Goal: Task Accomplishment & Management: Use online tool/utility

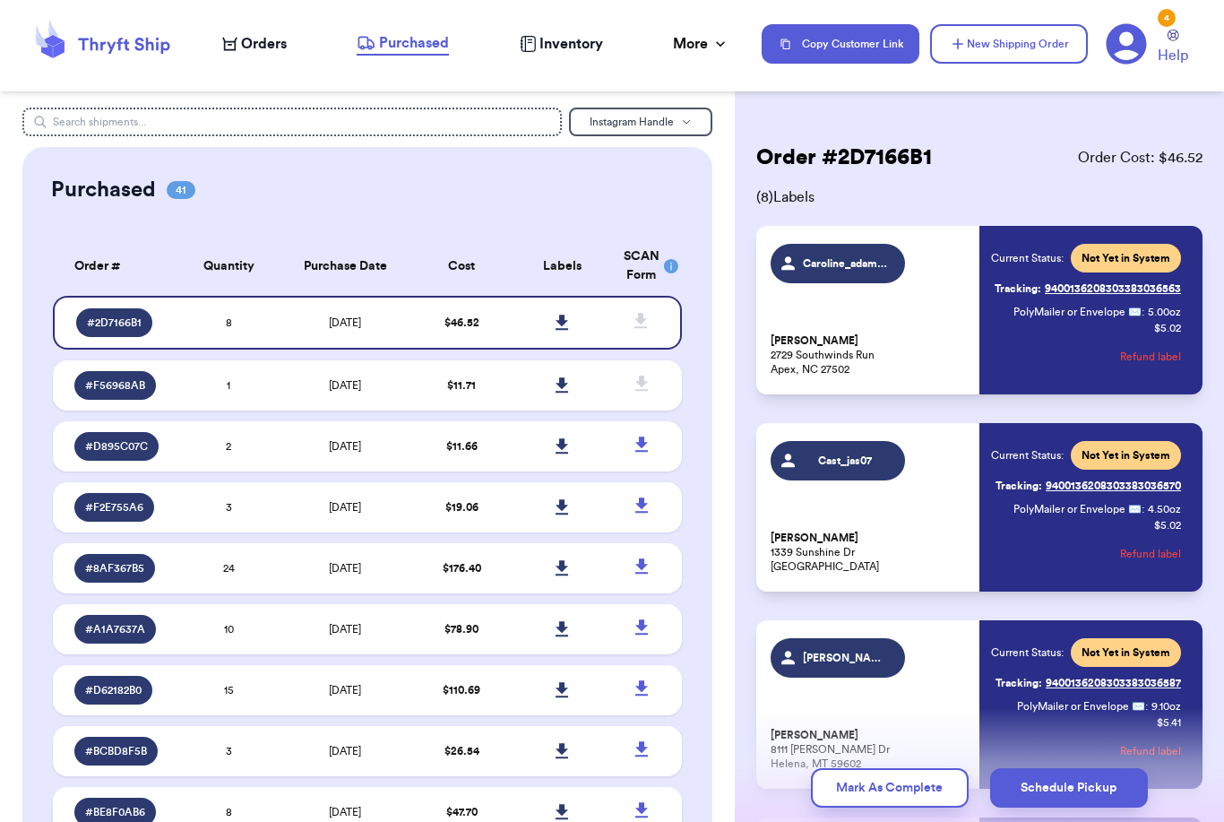
click at [600, 821] on td at bounding box center [562, 812] width 100 height 50
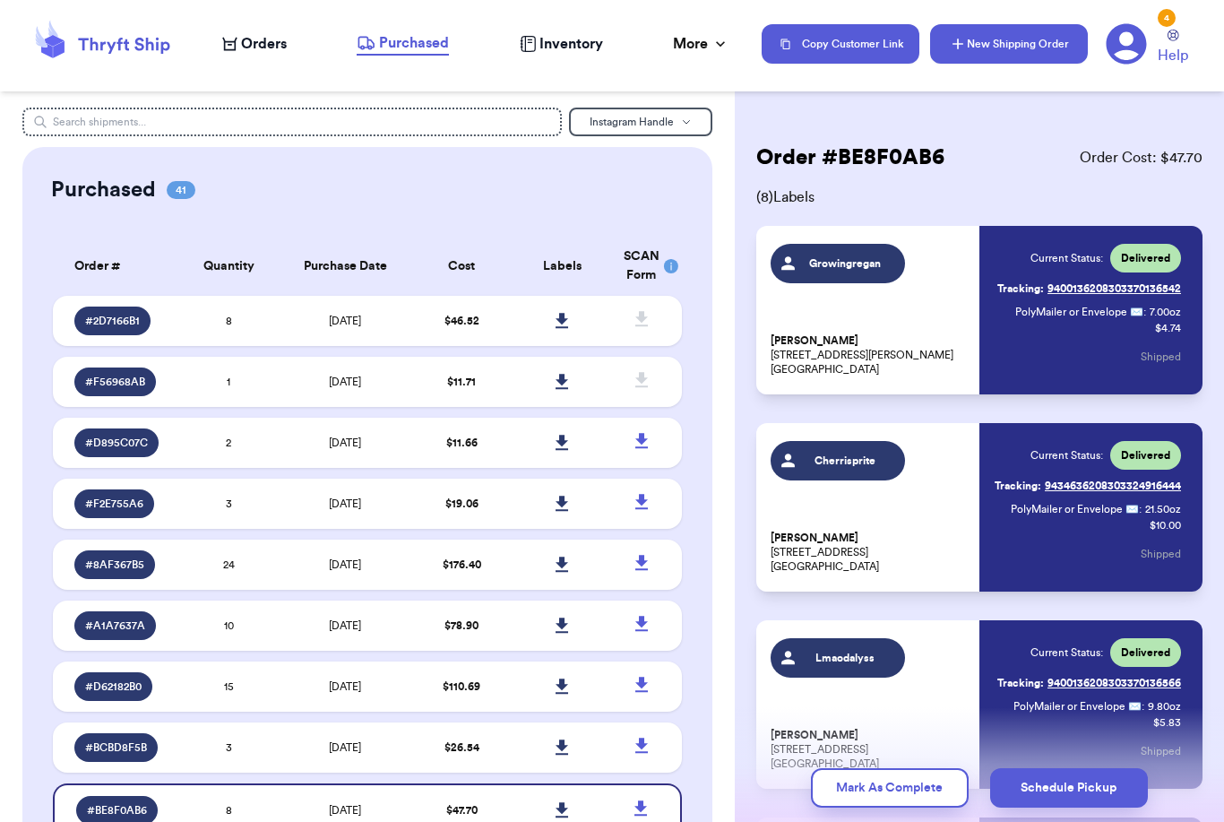
click at [1032, 41] on button "New Shipping Order" at bounding box center [1009, 43] width 158 height 39
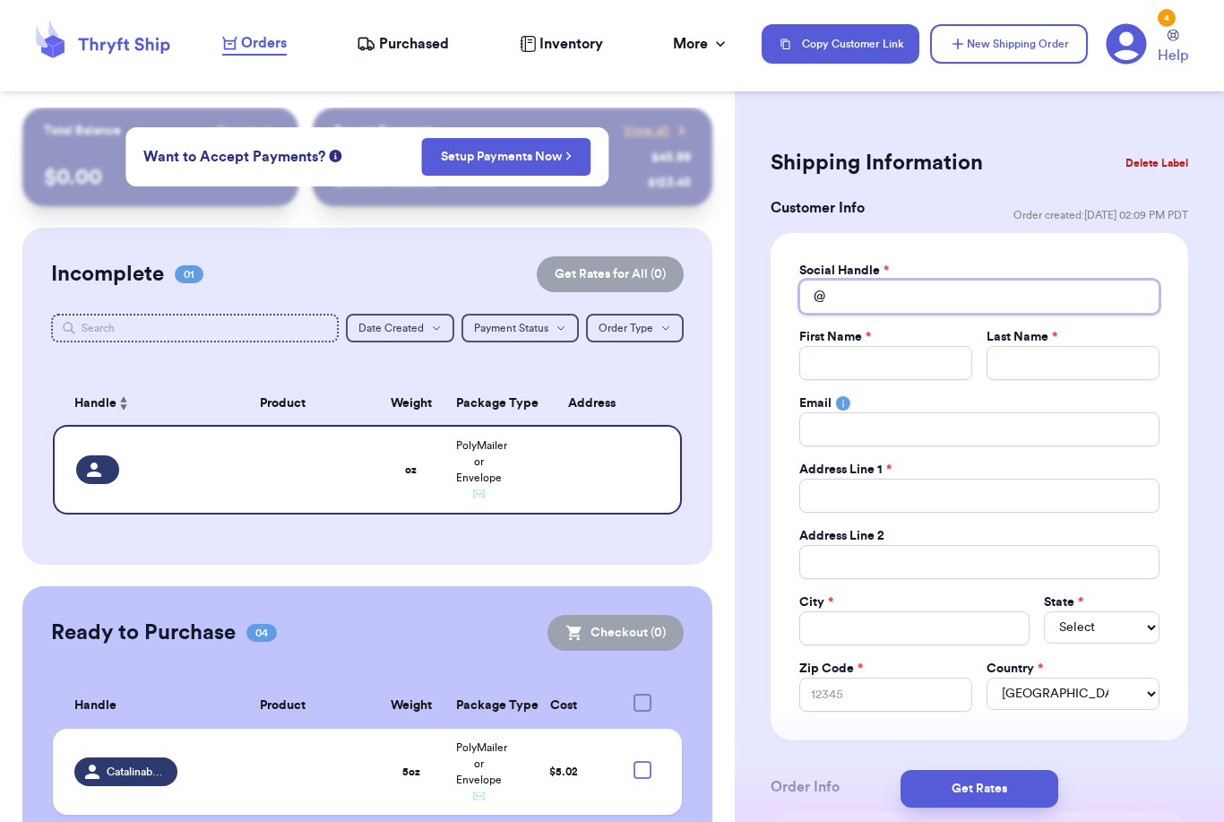
click at [905, 290] on input "Total Amount Paid" at bounding box center [979, 297] width 360 height 34
type input "E"
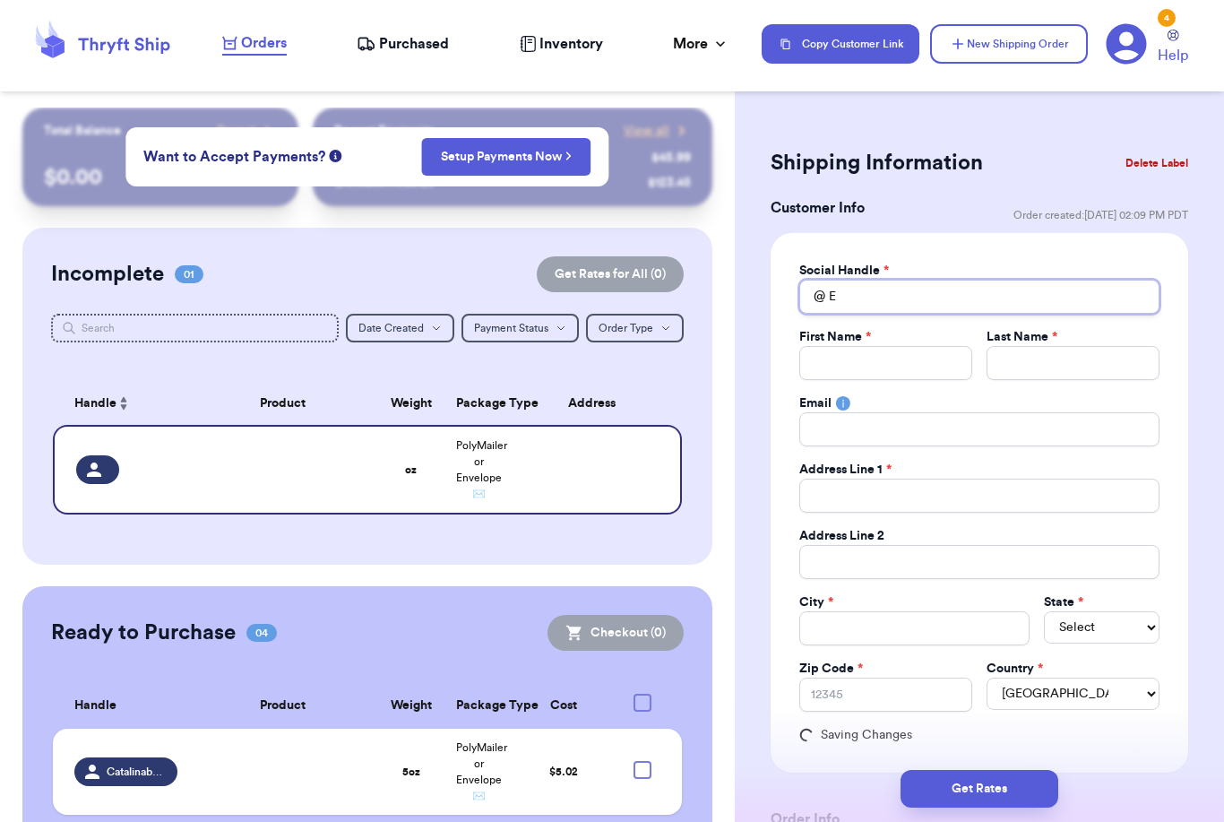
type input "El"
type input "Ell"
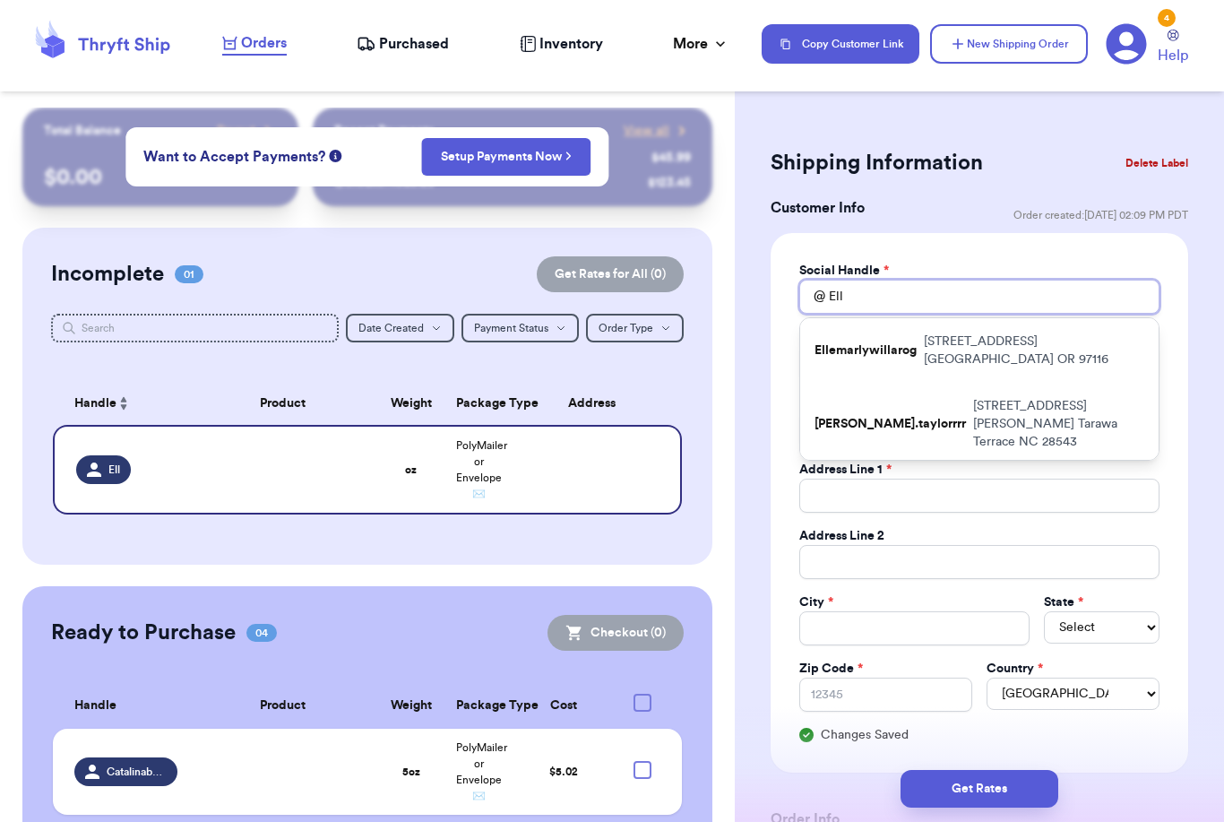
type input "Ell"
drag, startPoint x: 905, startPoint y: 297, endPoint x: 941, endPoint y: 400, distance: 109.1
click at [0, 0] on html "Orders Purchased Inventory More Stats Completed Orders Payments Payouts Copy Cu…" at bounding box center [612, 411] width 1224 height 822
click at [941, 400] on div "Email" at bounding box center [979, 403] width 360 height 18
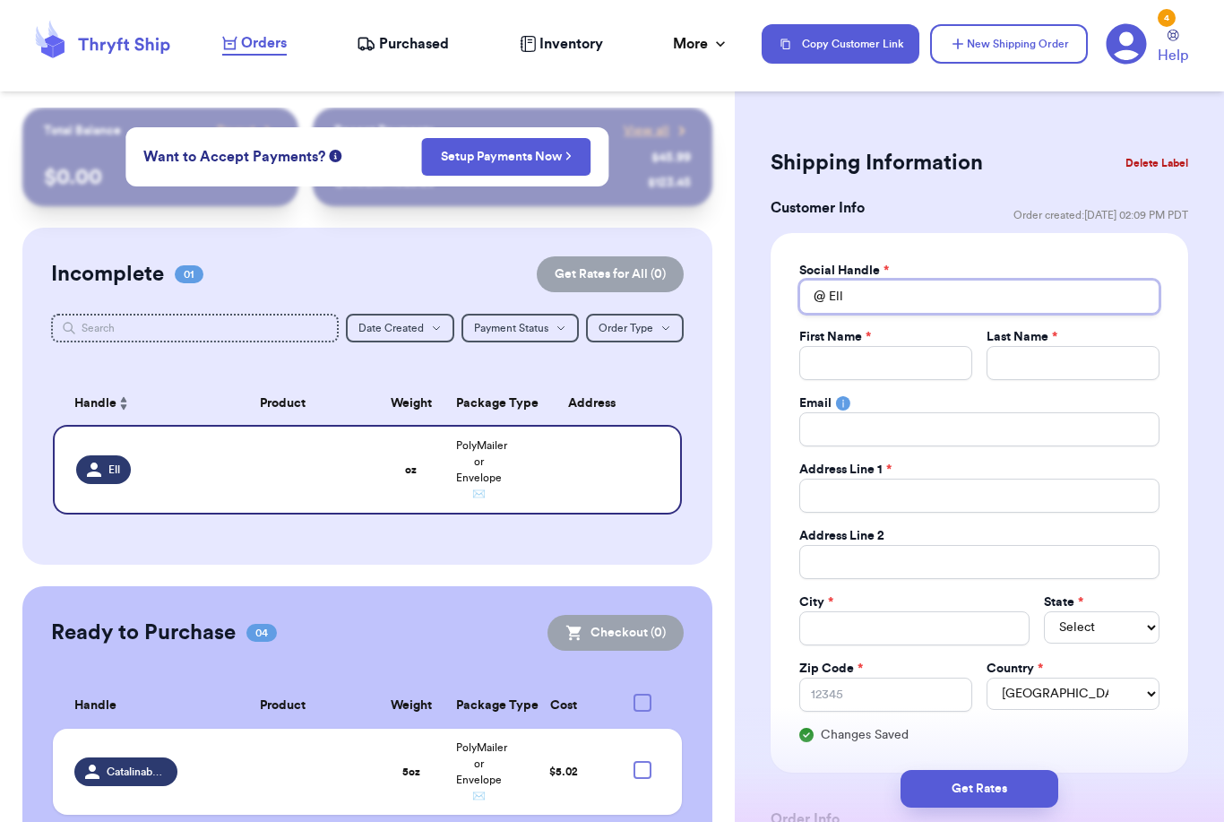
click at [905, 298] on input "Ell" at bounding box center [979, 297] width 360 height 34
type input "[PERSON_NAME]"
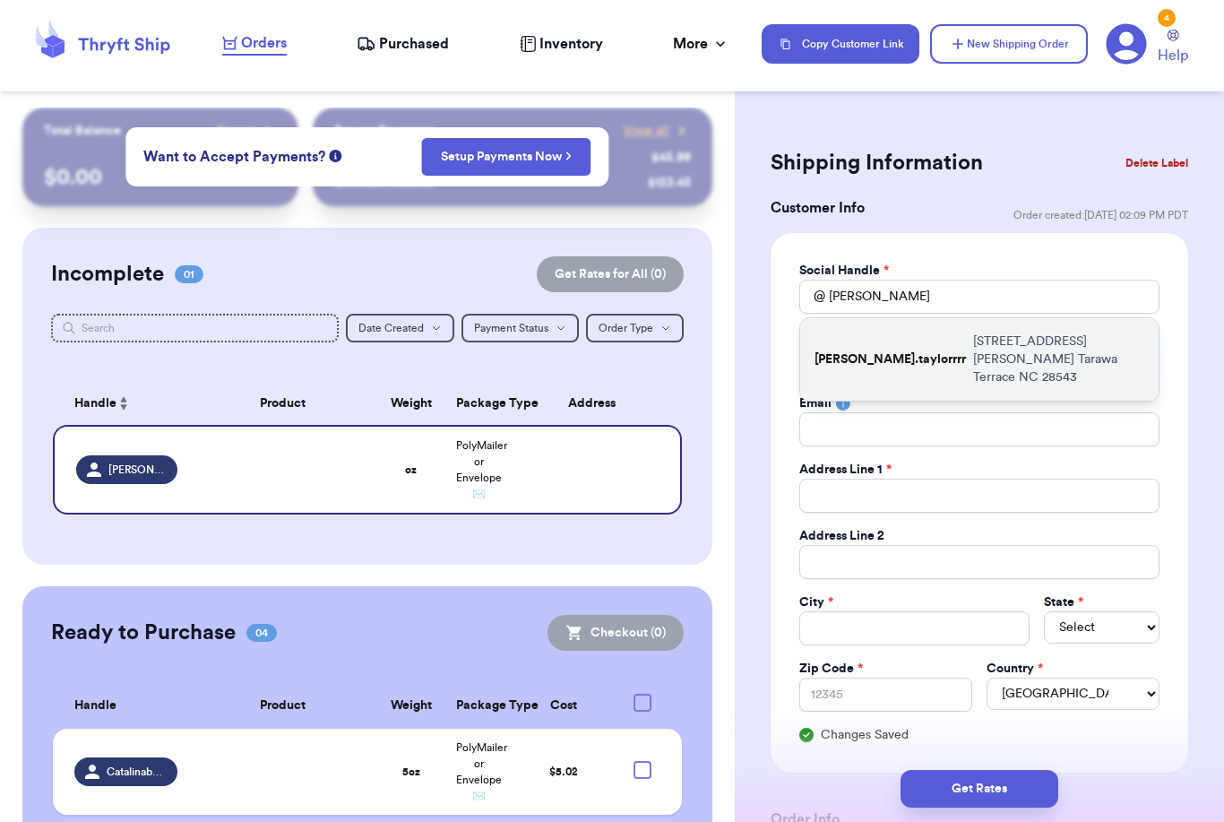
click at [973, 349] on p "[STREET_ADDRESS][PERSON_NAME]" at bounding box center [1058, 360] width 171 height 54
type input "[PERSON_NAME].taylorrrr"
type input "[PERSON_NAME]"
type input "[STREET_ADDRESS][PERSON_NAME]"
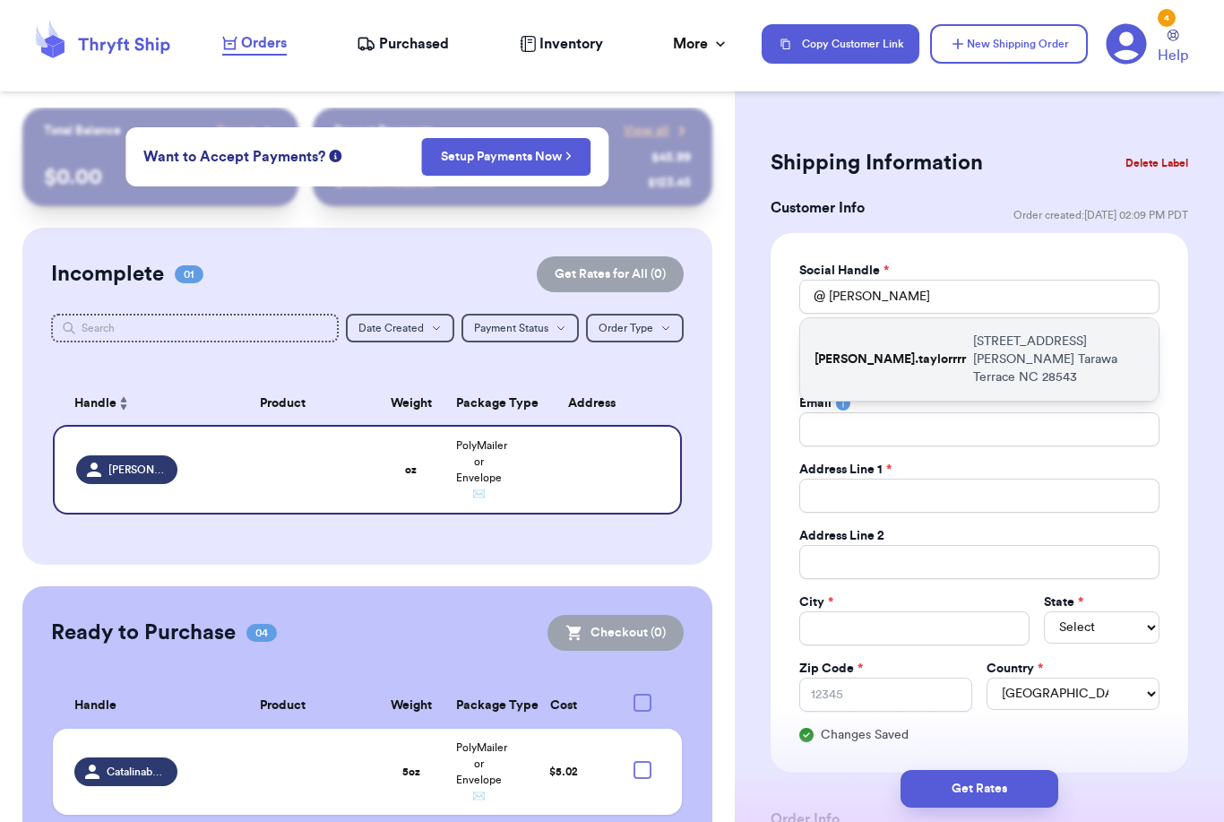
type input "Tarawa Terrace"
select select "NC"
type input "28543"
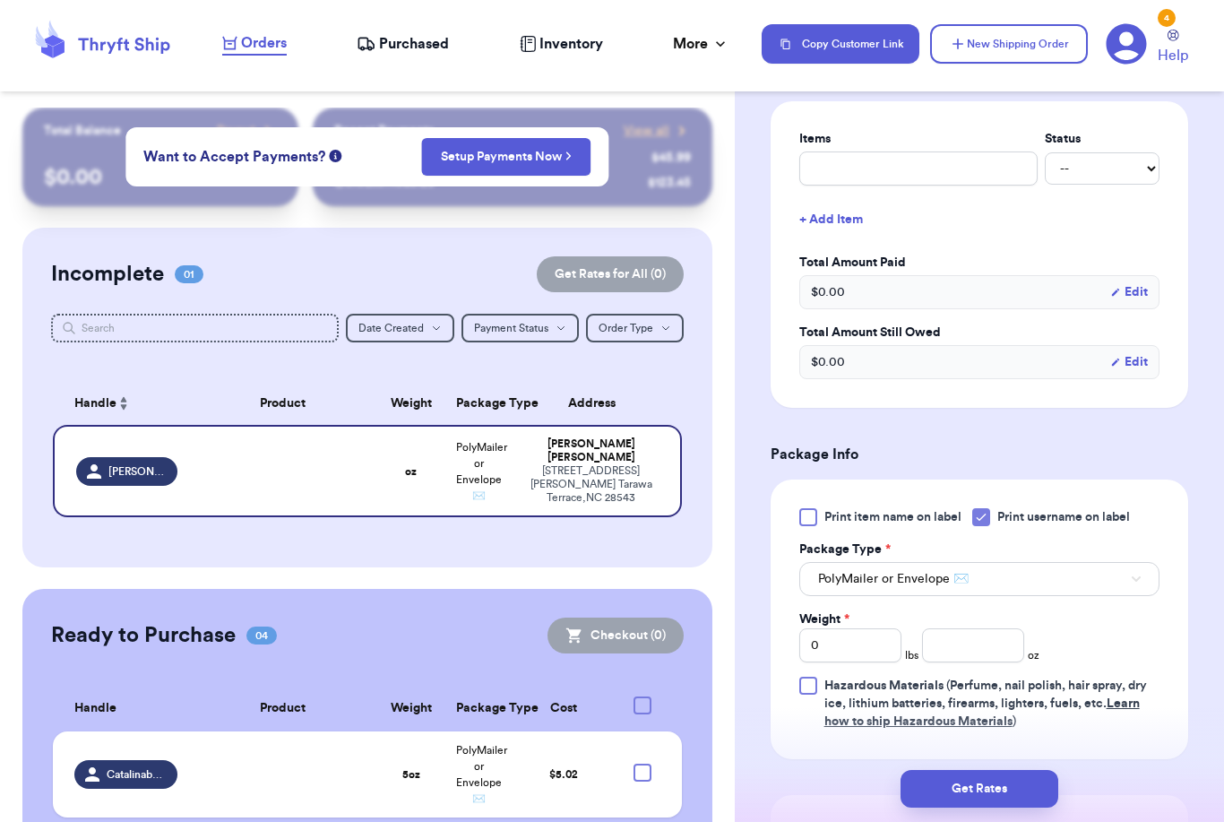
scroll to position [885, 0]
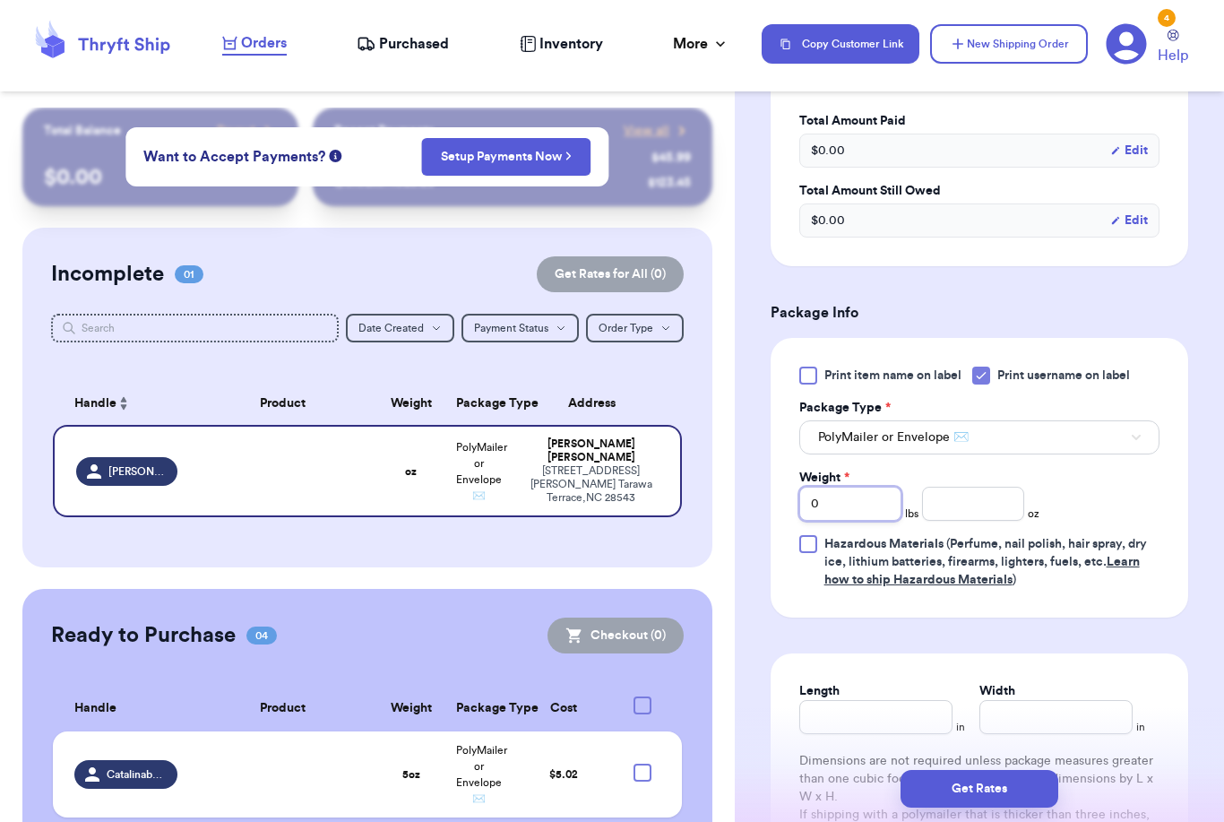
click at [842, 516] on input "0" at bounding box center [850, 504] width 102 height 34
type input "1"
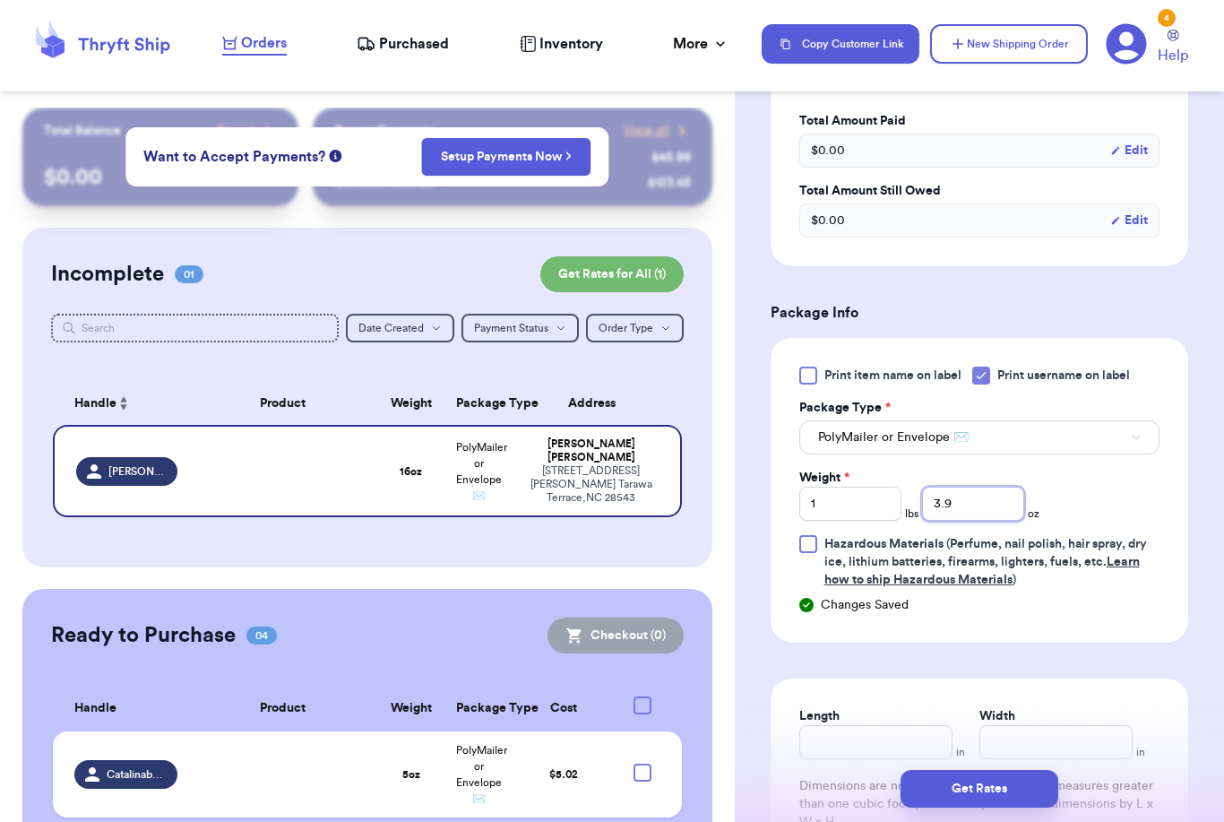
scroll to position [1045, 0]
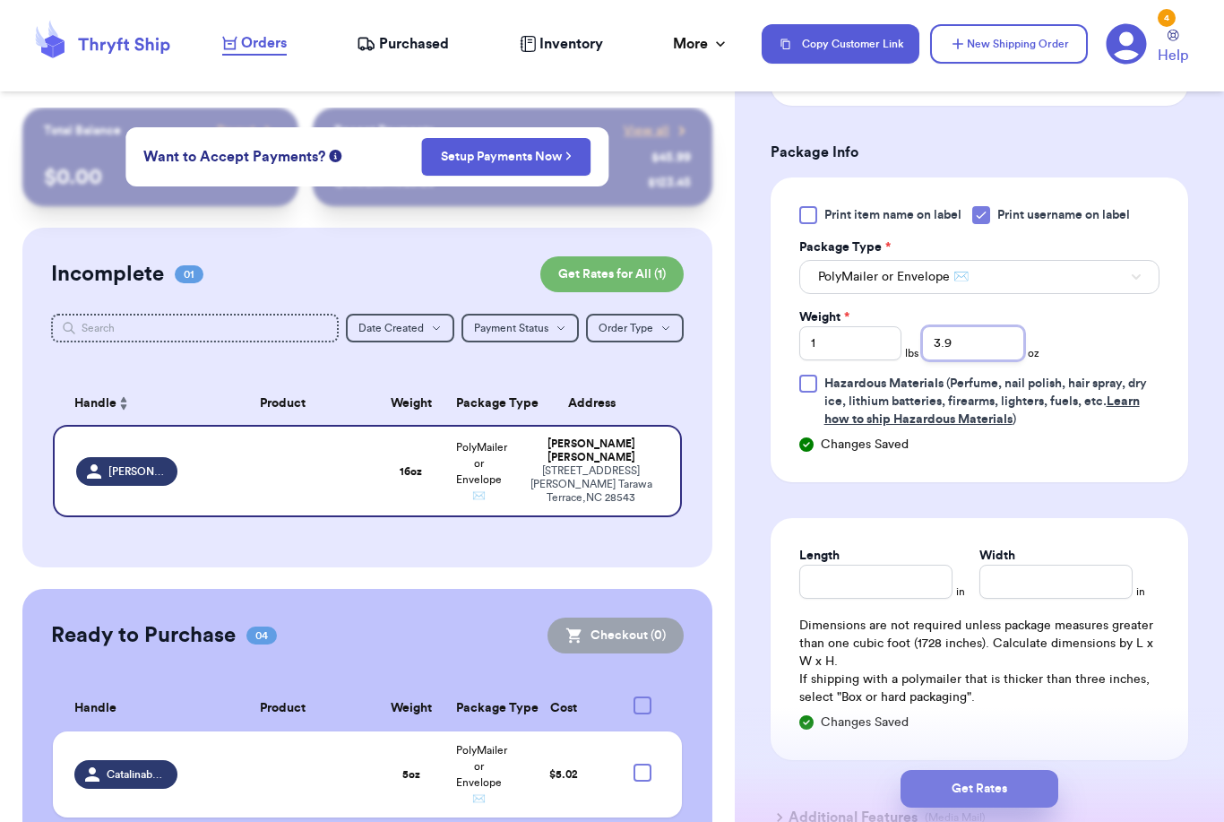
type input "3.9"
click at [1049, 770] on button "Get Rates" at bounding box center [980, 789] width 158 height 38
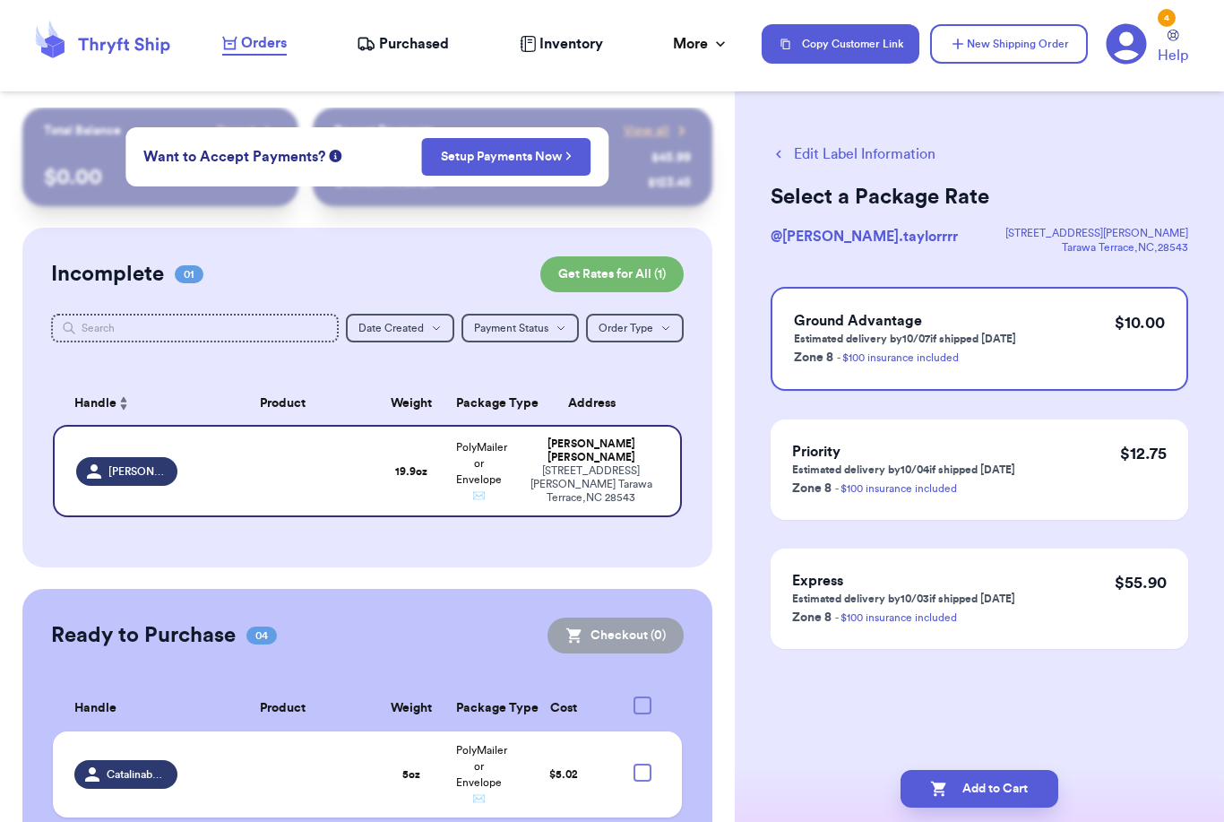
scroll to position [0, 0]
click at [952, 770] on button "Add to Cart" at bounding box center [980, 789] width 158 height 38
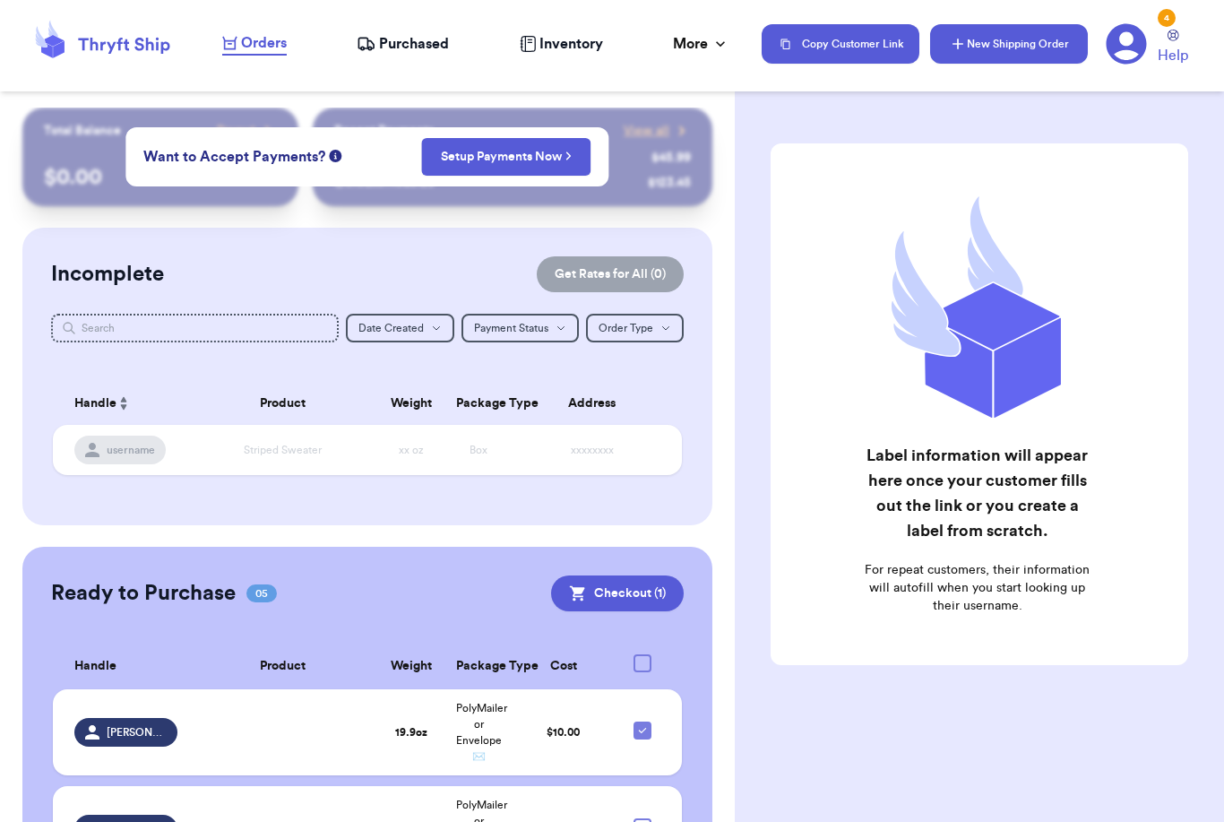
click at [998, 44] on button "New Shipping Order" at bounding box center [1009, 43] width 158 height 39
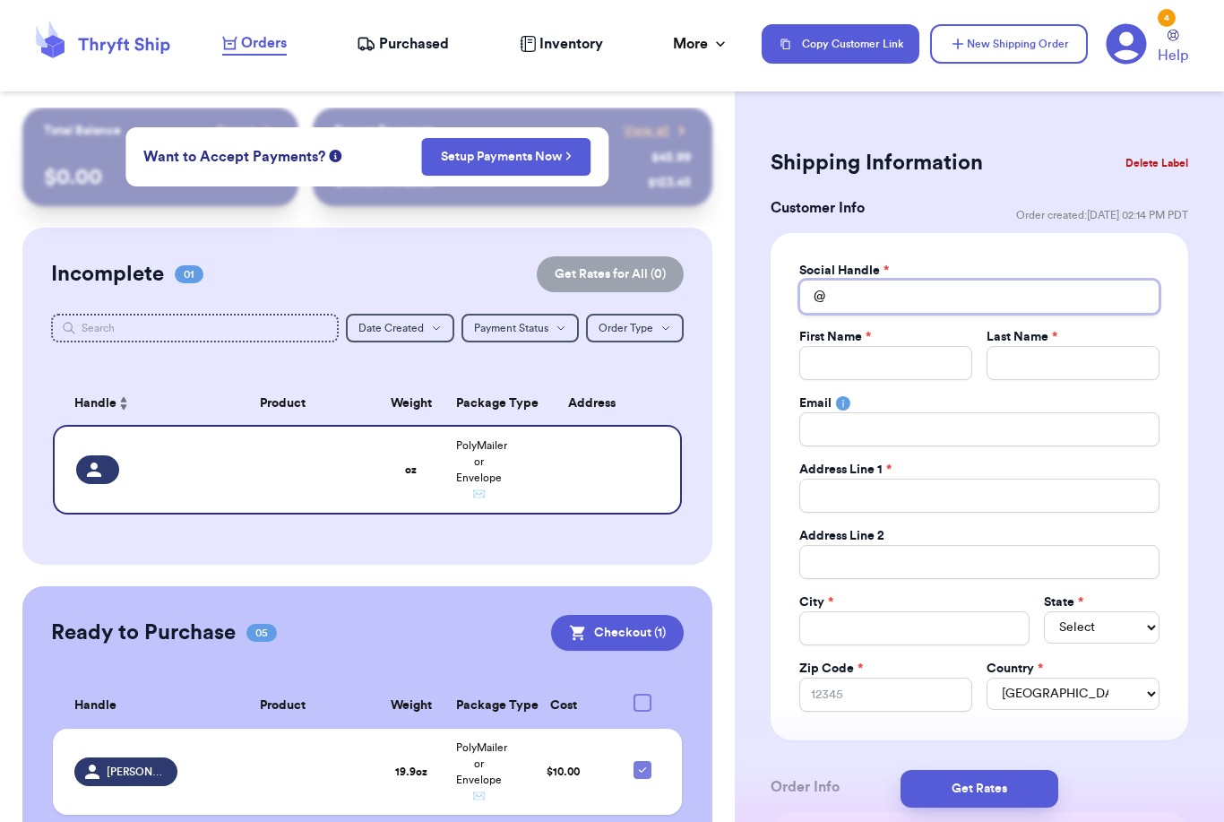
click at [859, 280] on input "Total Amount Paid" at bounding box center [979, 297] width 360 height 34
type input "S"
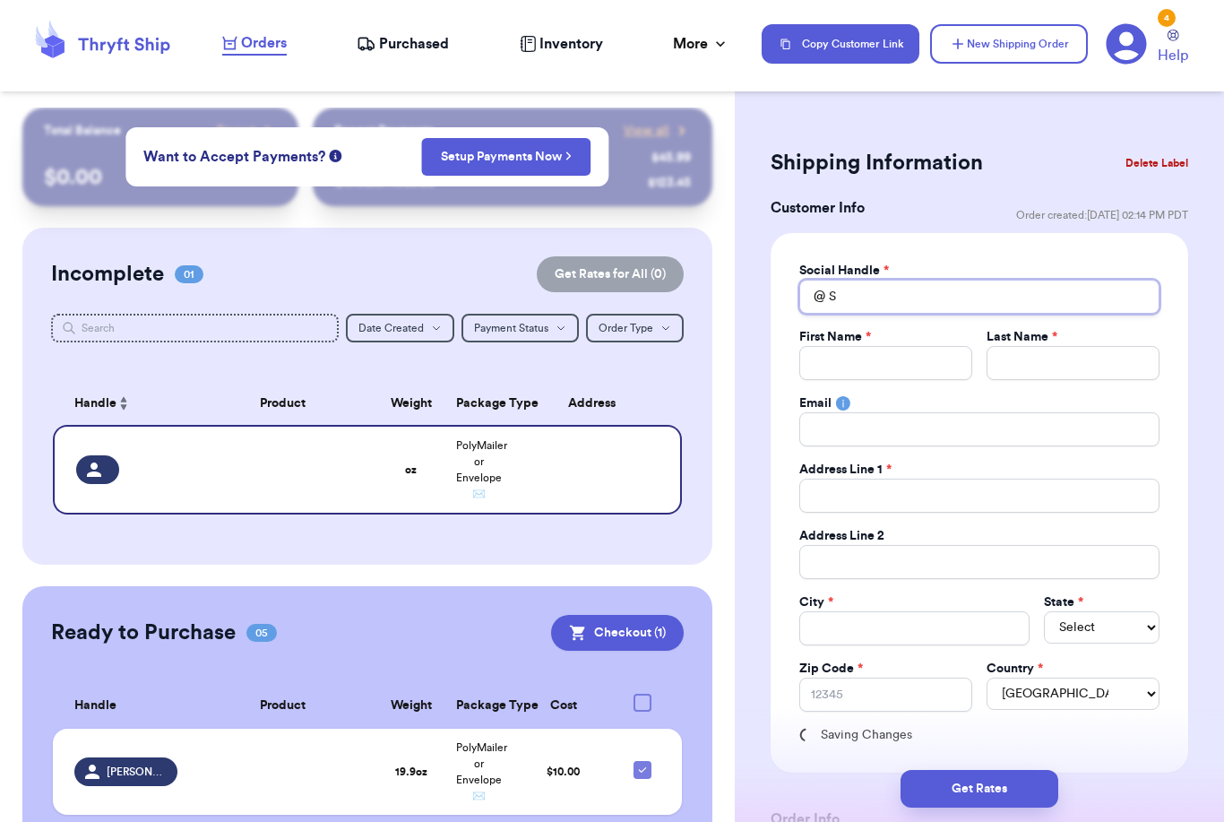
type input "Sh"
type input "Sho"
type input "Shop"
type input "Shop."
type input "Shop.p"
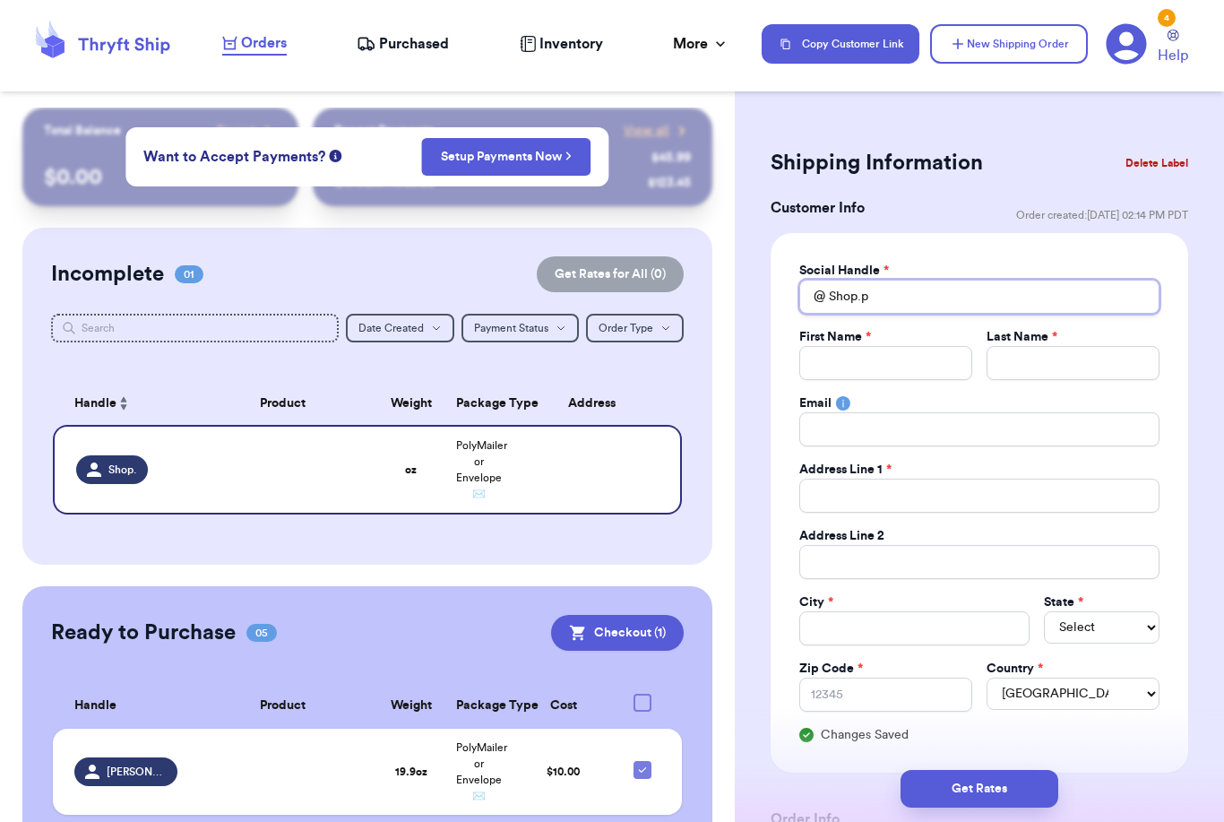
type input "Shop.pi"
type input "[DOMAIN_NAME]"
type input "Shop.pinkc"
type input "Shop.pinkco"
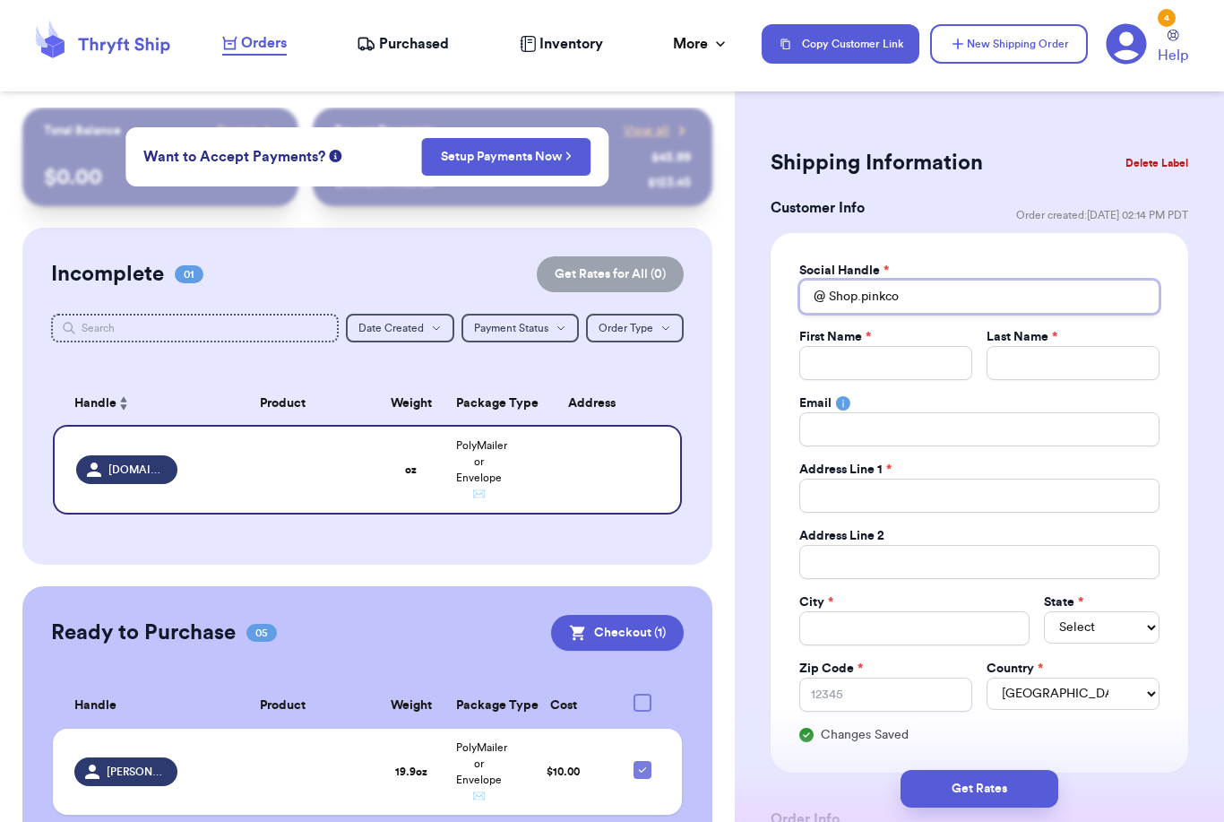
type input "Shop.pinkcot"
type input "Shop.pinkcott"
type input "Shop.pinkcotto"
type input "Shop.pinkcotton"
type input "Shop.pinkcottonc"
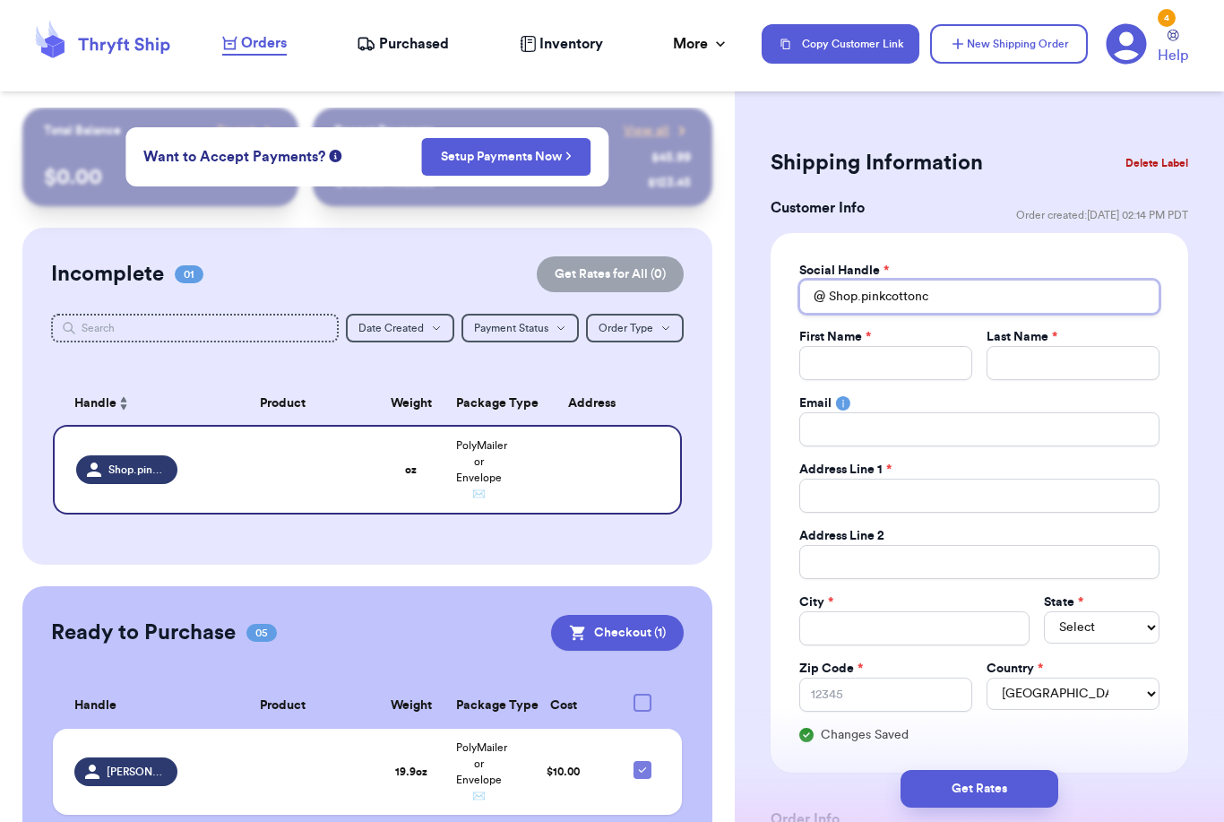
type input "Shop.pinkcottonco"
type input "S"
type input "Sa"
type input "Sar"
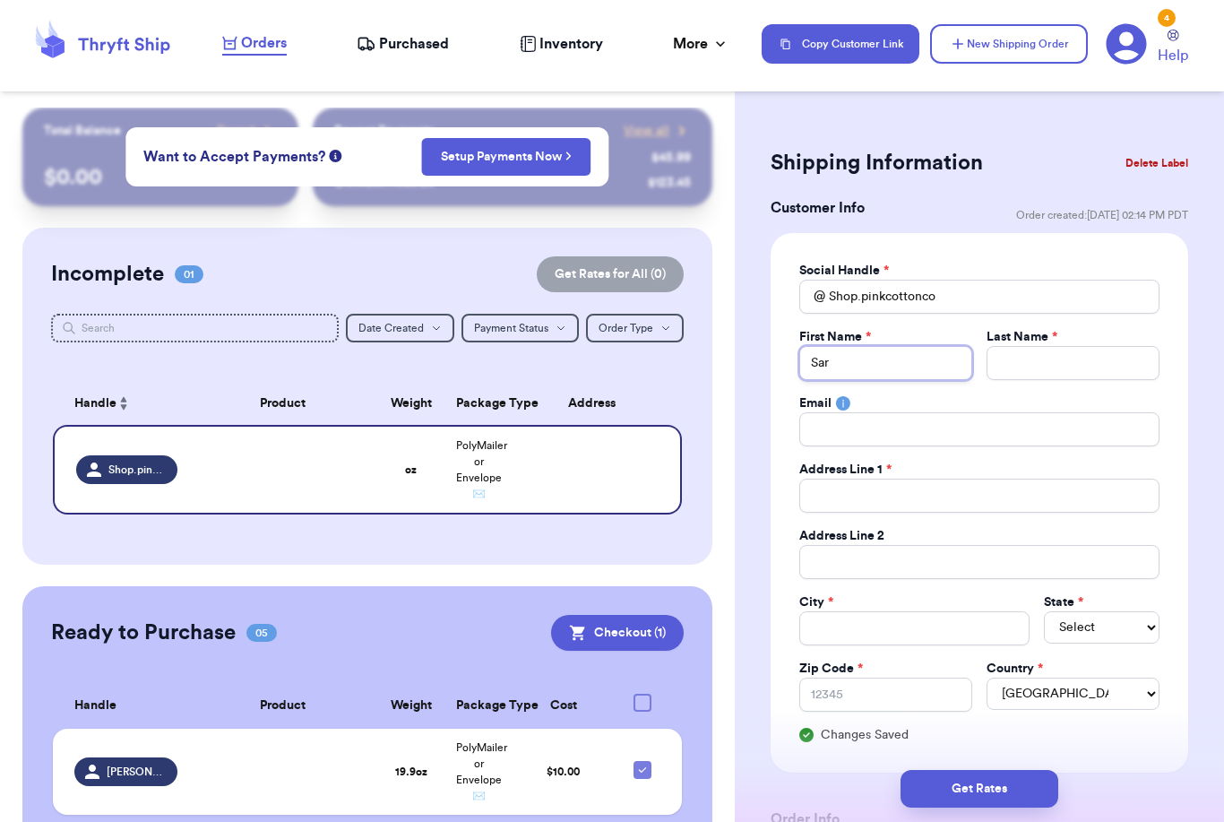
type input "[PERSON_NAME]"
type input "O"
type input "Om"
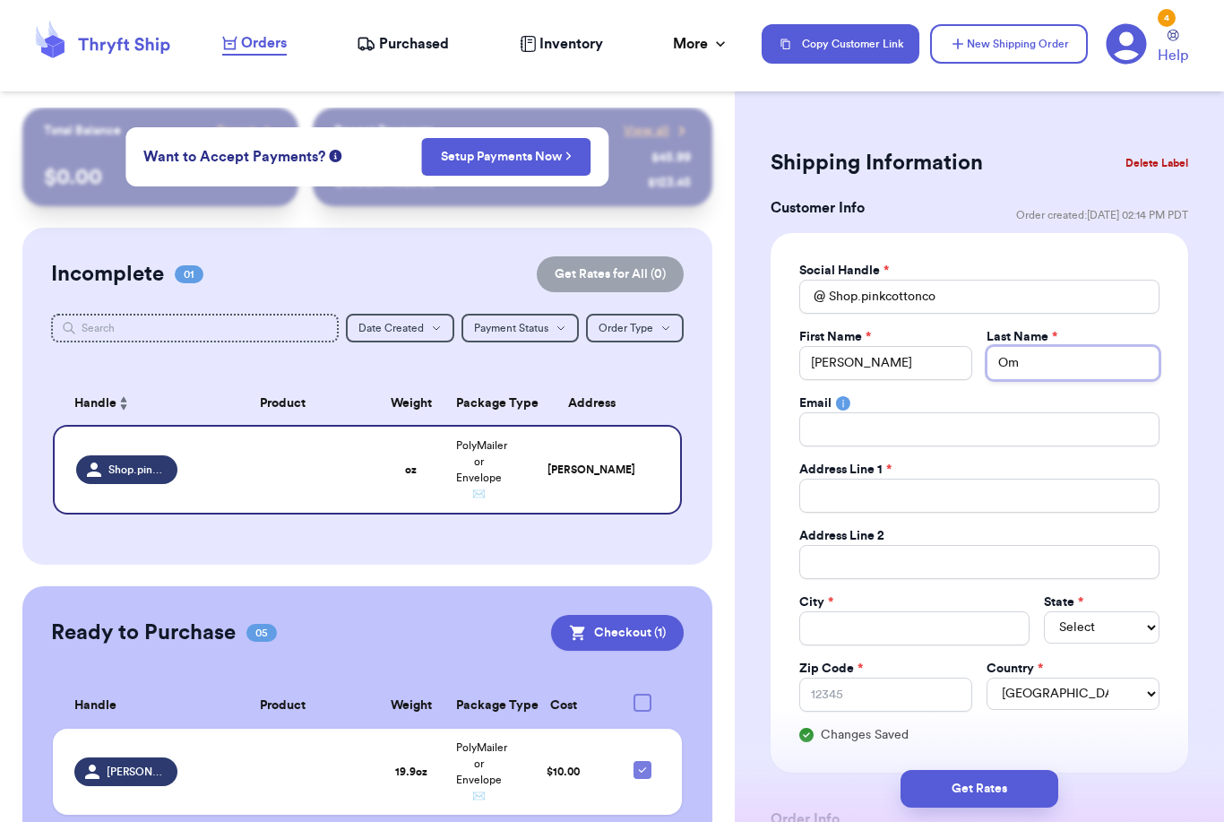
type input "Ome"
type input "[PERSON_NAME]"
type input "5"
type input "58"
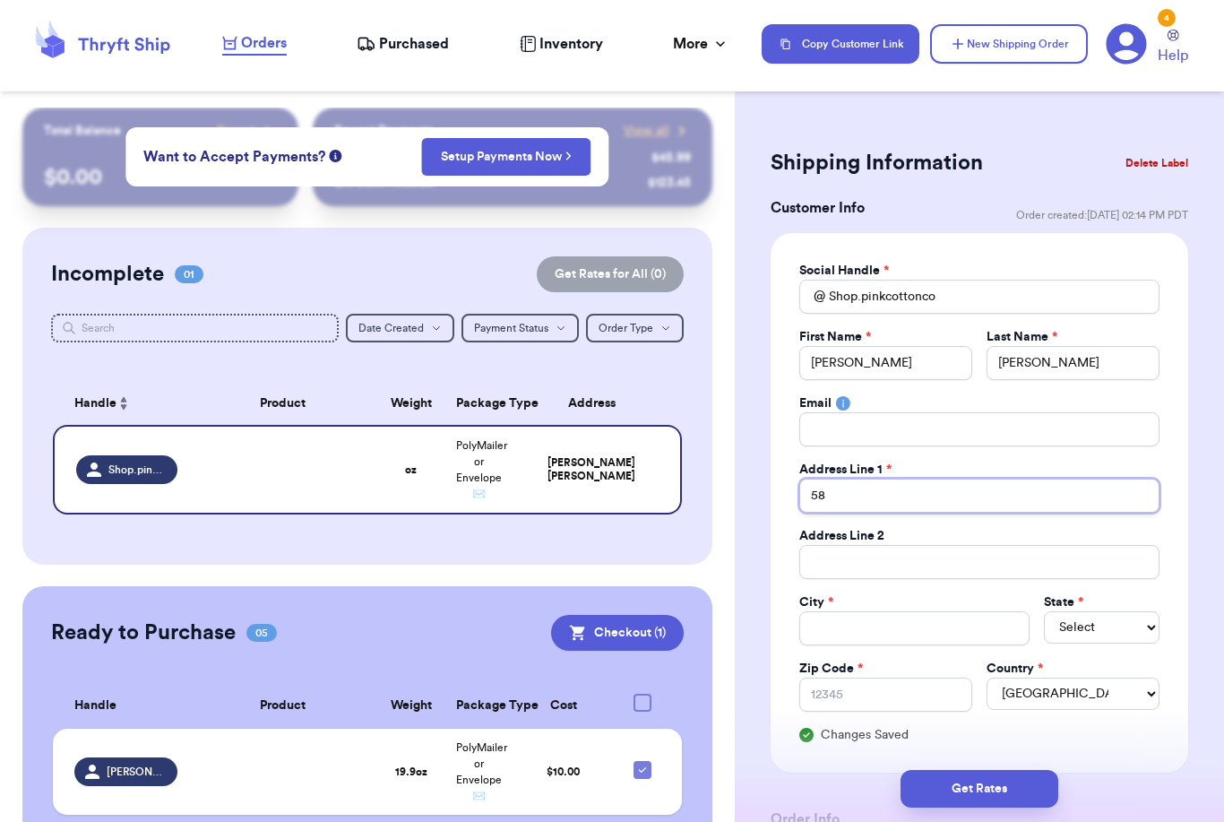
type input "58"
type input "58 S"
type input "58 So"
type input "58 Sou"
type input "58 Sout"
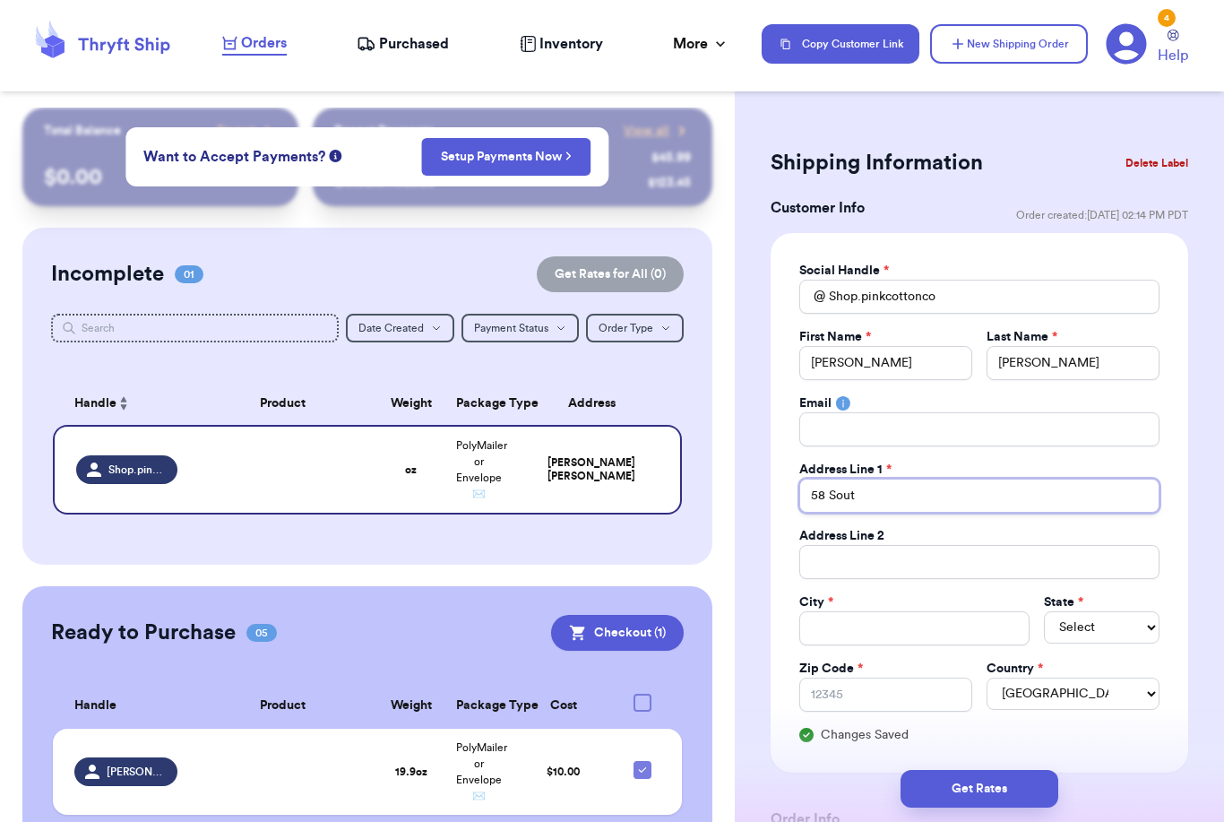
type input "58 South"
type input "58 South M"
type input "58 South Mo"
type input "58 South Mon"
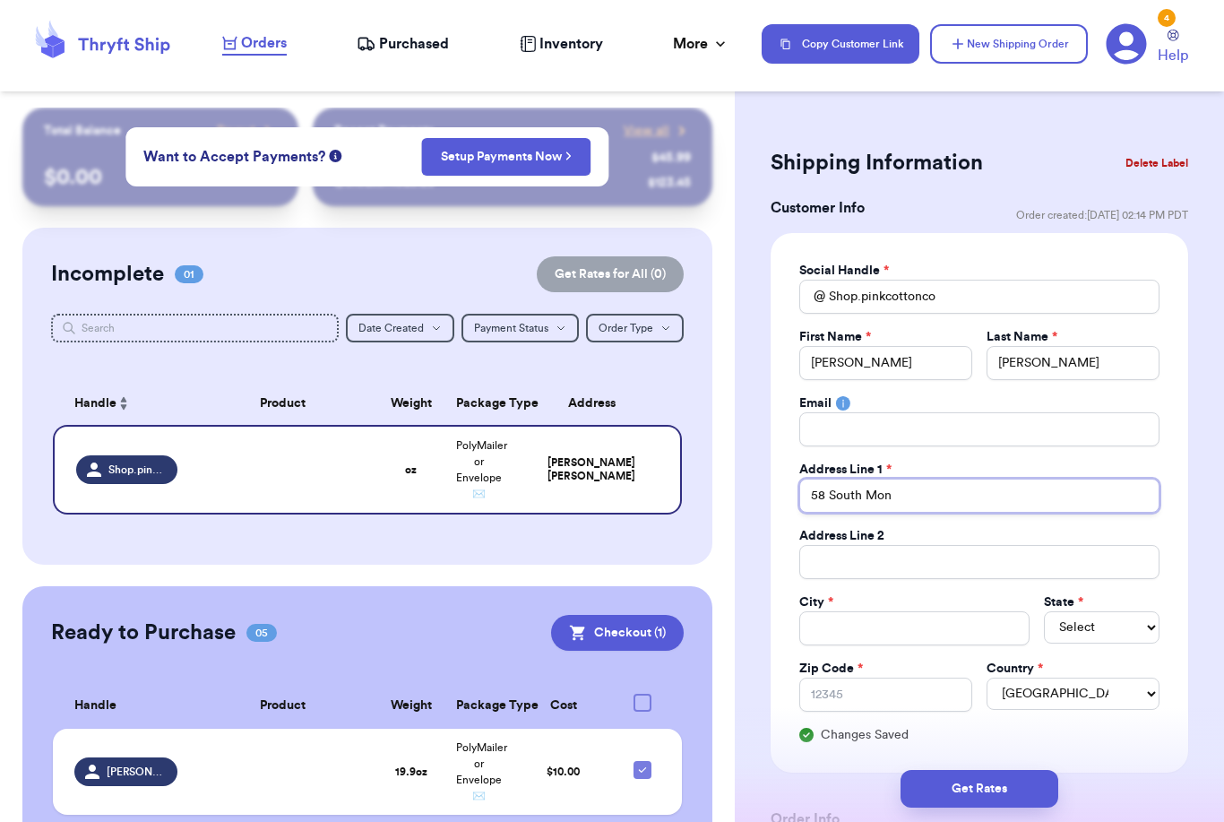
type input "58 [GEOGRAPHIC_DATA]"
type input "58 South Monsey"
type input "[STREET_ADDRESS]"
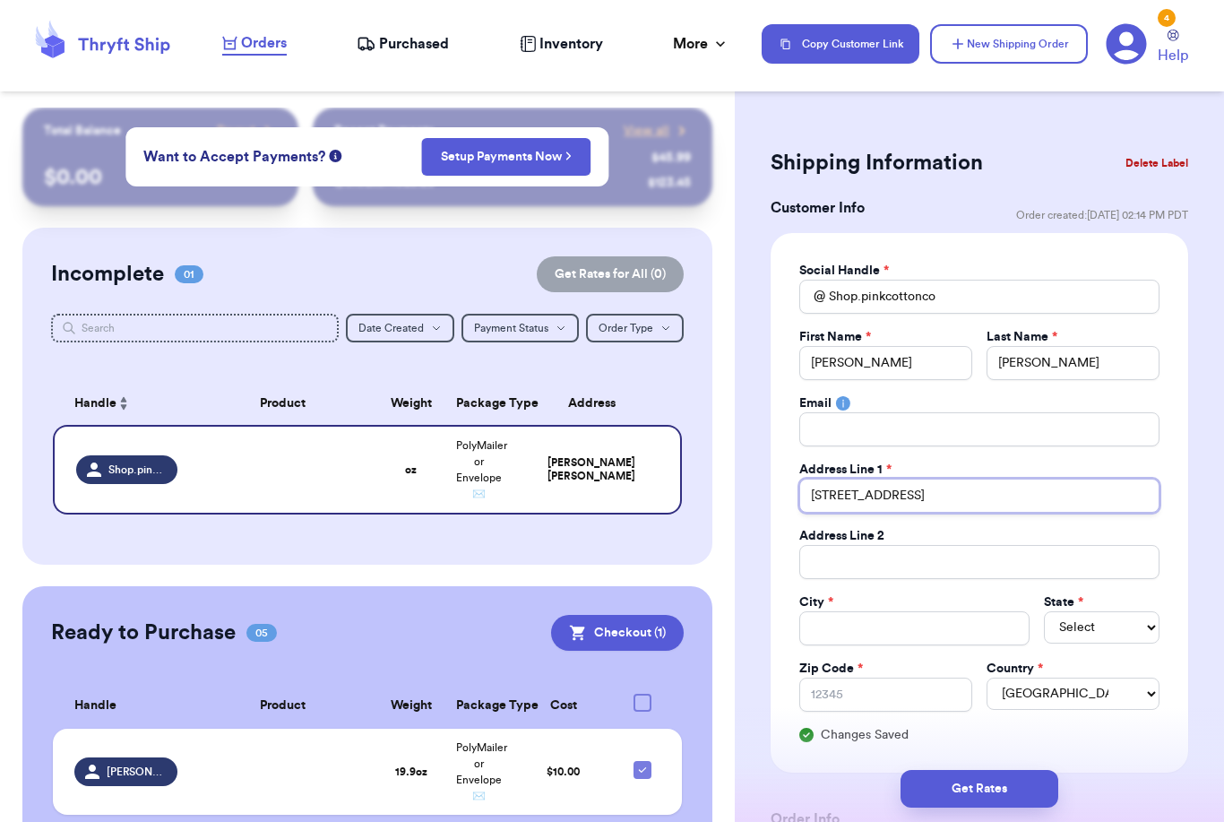
type input "[STREET_ADDRESS]"
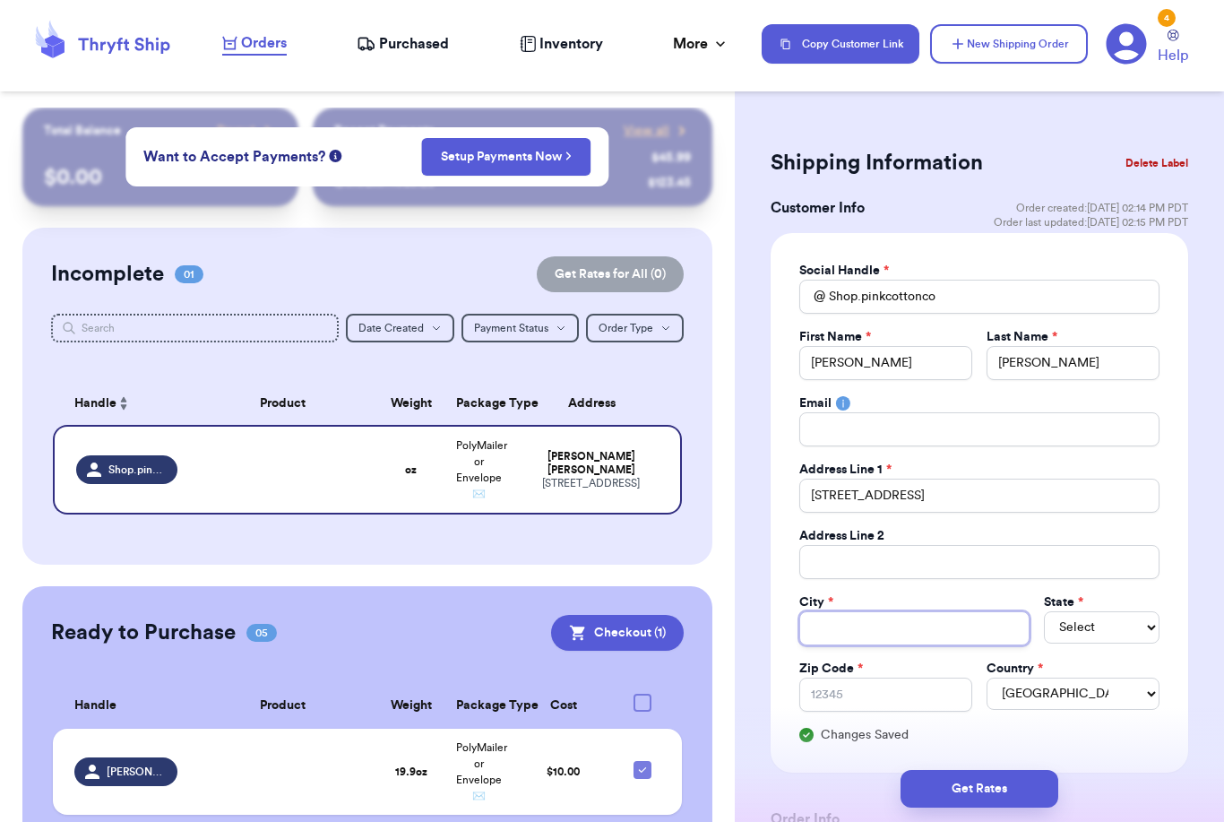
type input "A"
type input "Ai"
type input "Air"
type input "Airm"
type input "Airmo"
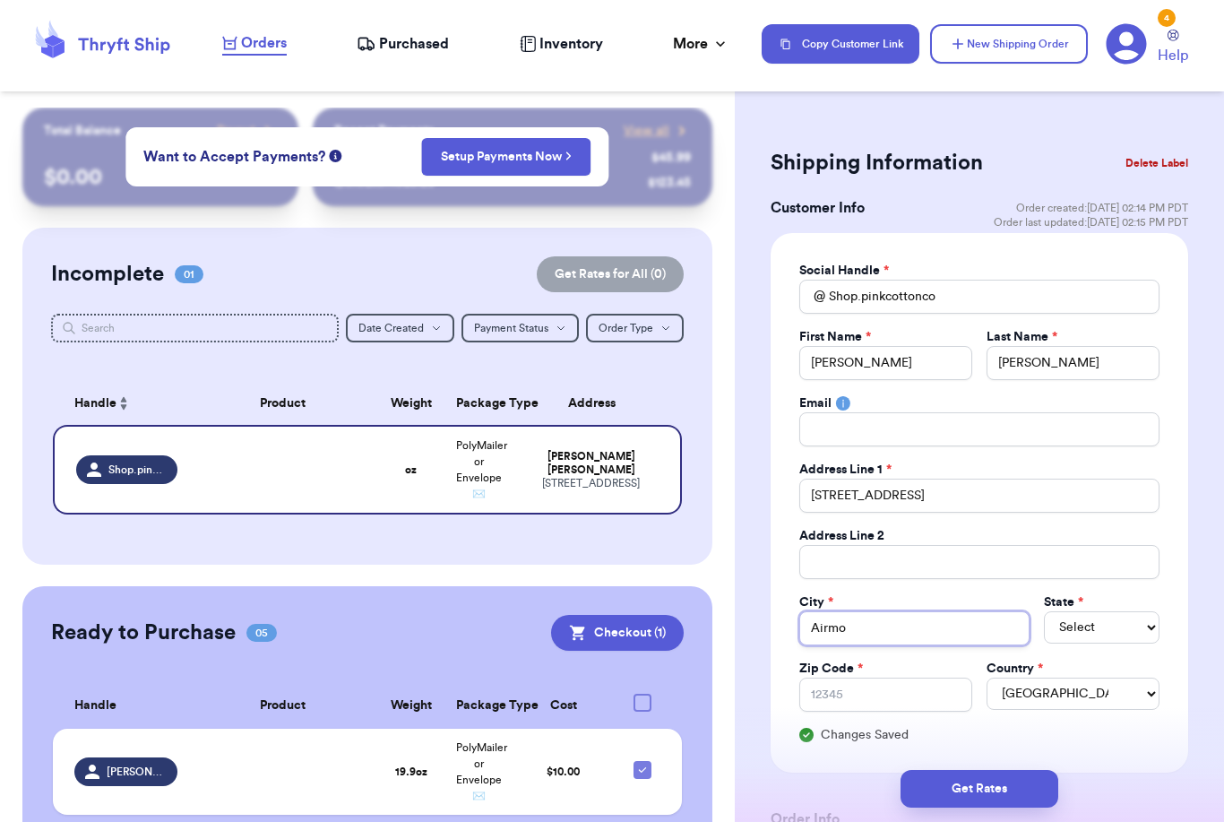
type input "Airmon"
type input "Airmont"
select select "NY"
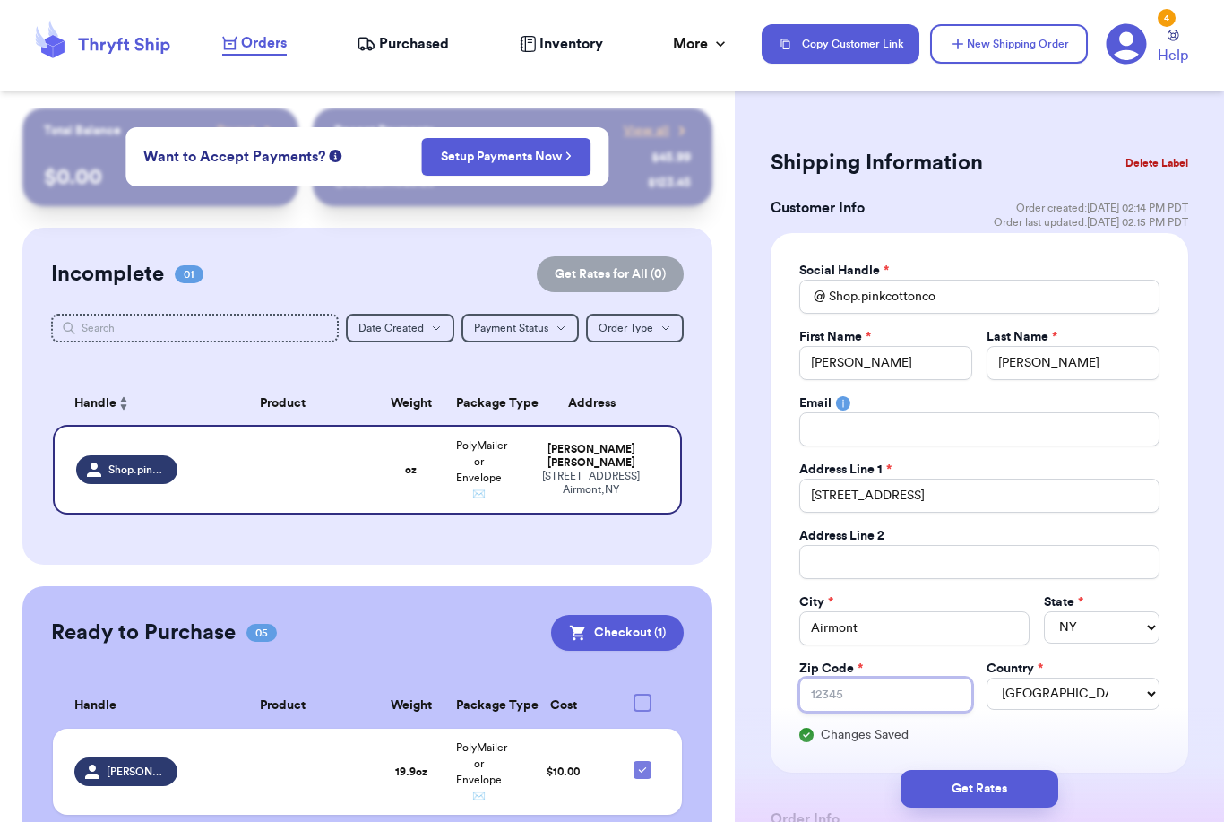
click at [873, 695] on input "Zip Code *" at bounding box center [885, 695] width 173 height 34
type input "1"
type input "10"
type input "109"
type input "1095"
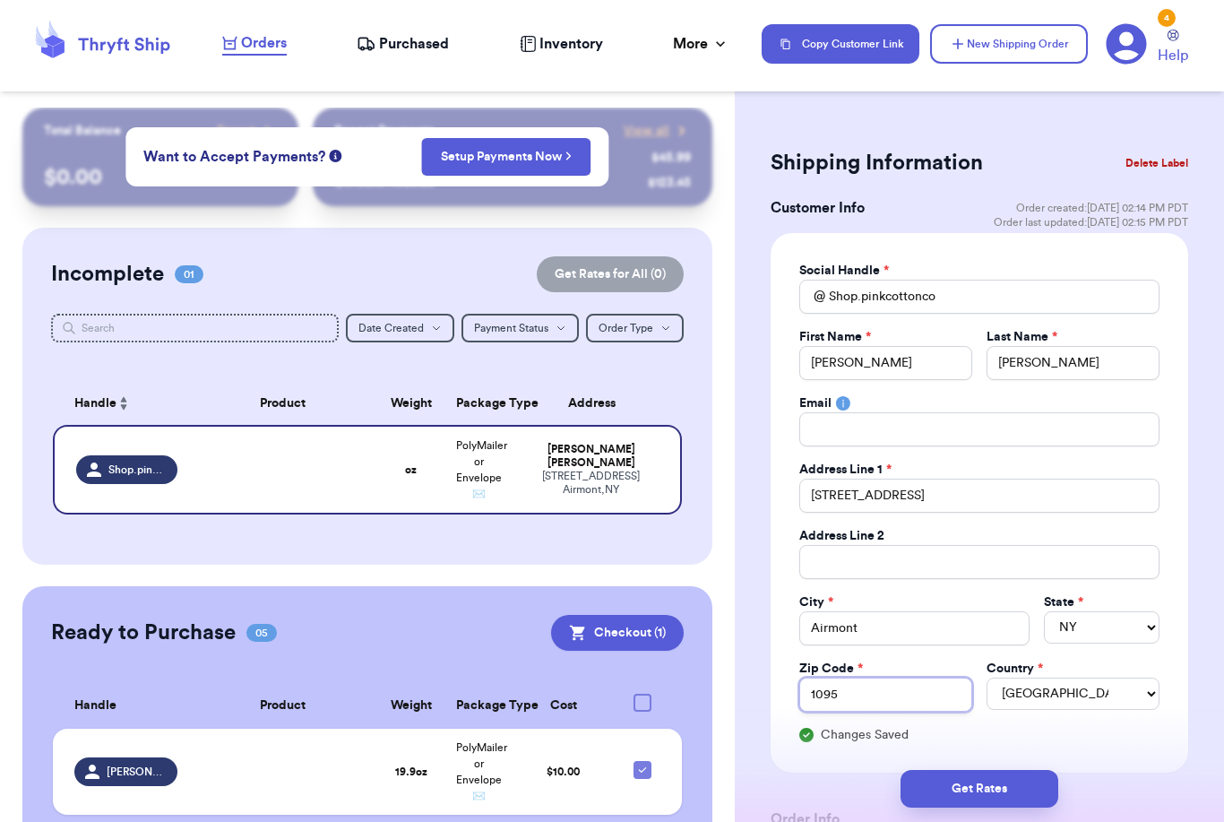
type input "10952"
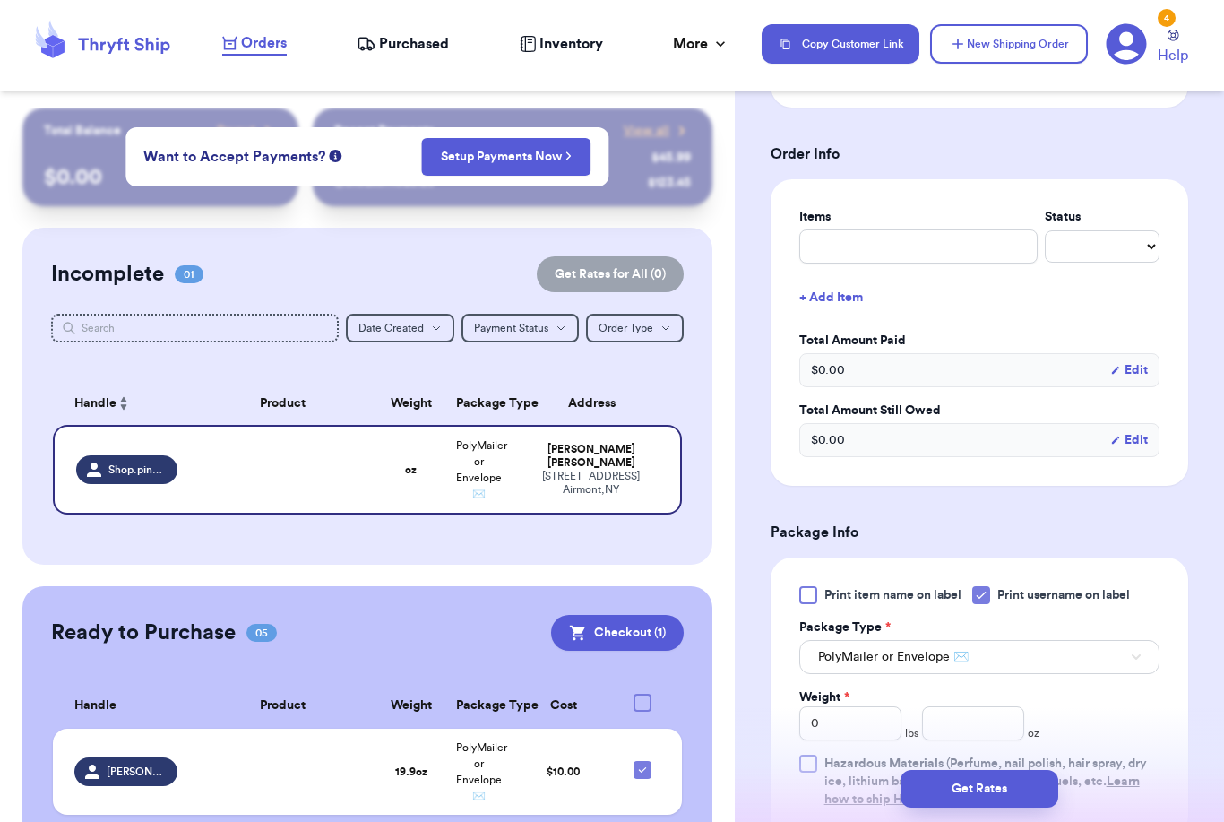
scroll to position [865, 0]
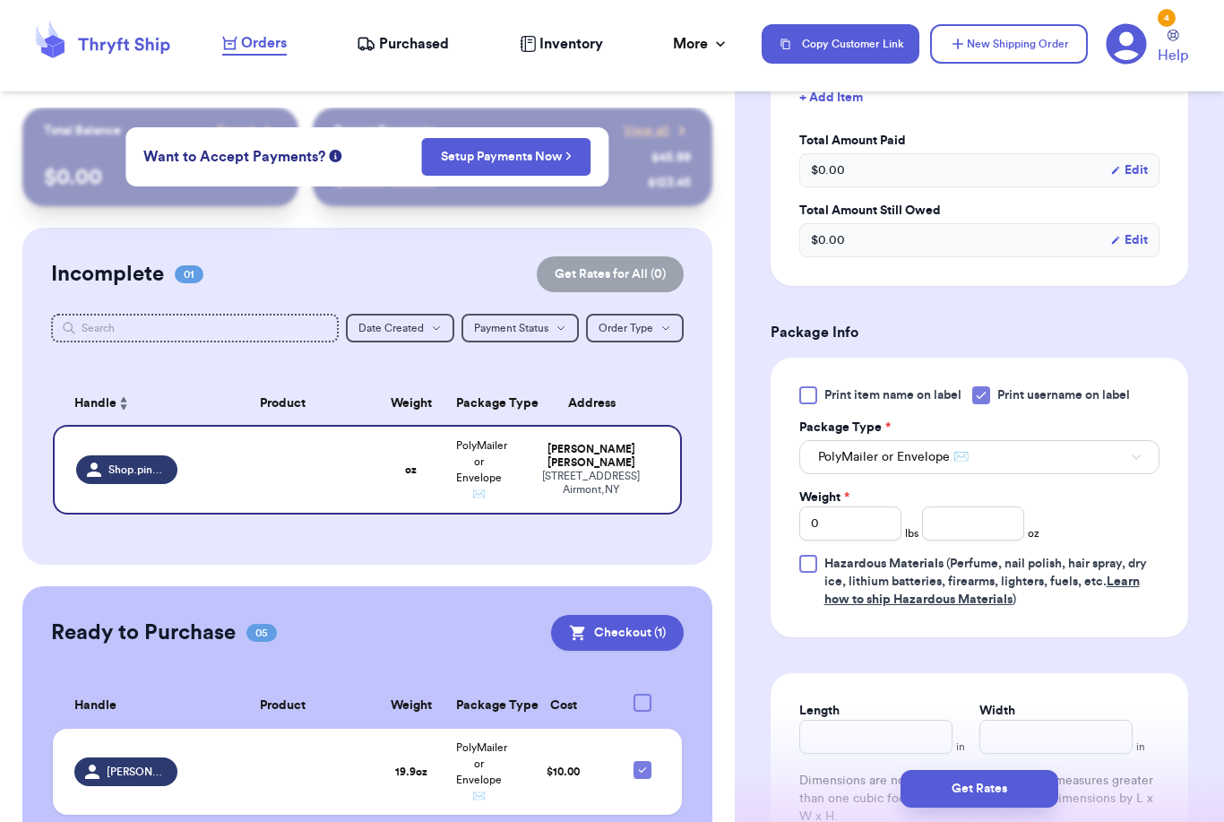
type input "10952"
click at [970, 521] on input "number" at bounding box center [973, 523] width 102 height 34
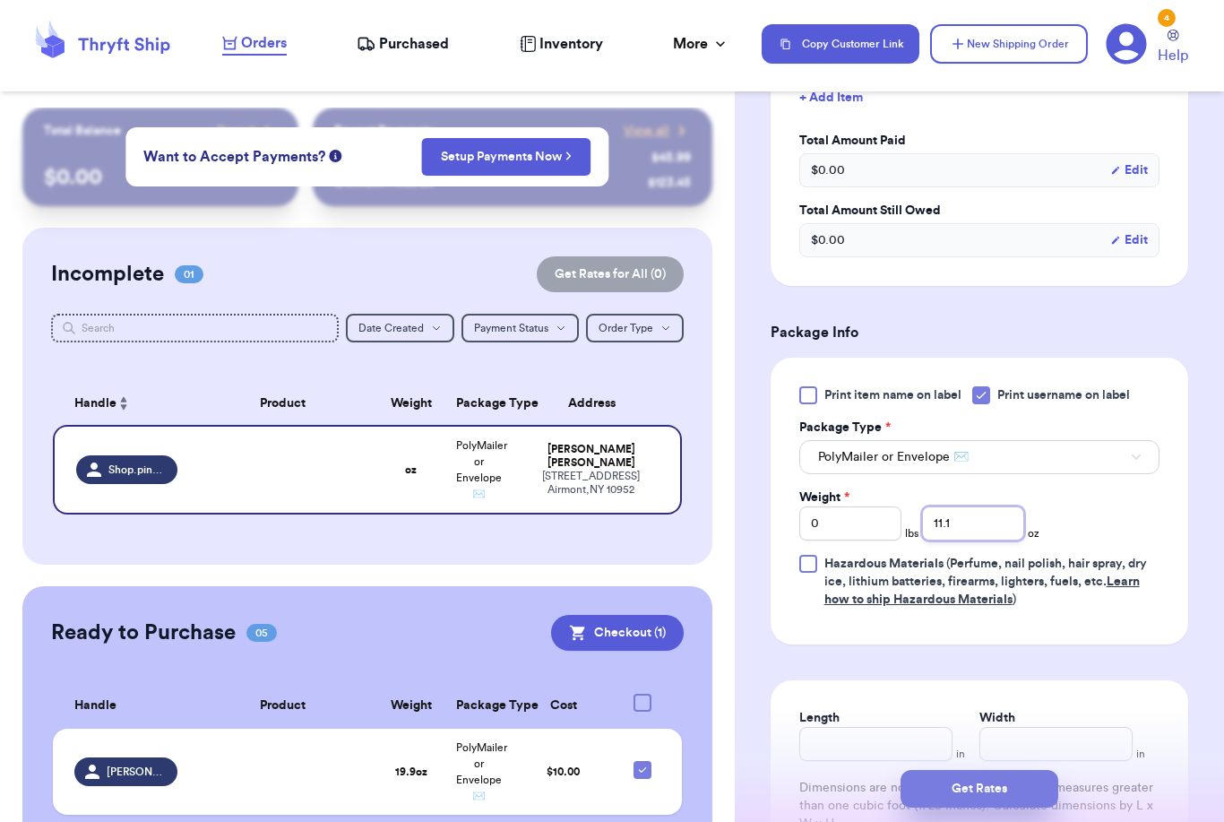
type input "11.1"
click at [1026, 770] on button "Get Rates" at bounding box center [980, 789] width 158 height 38
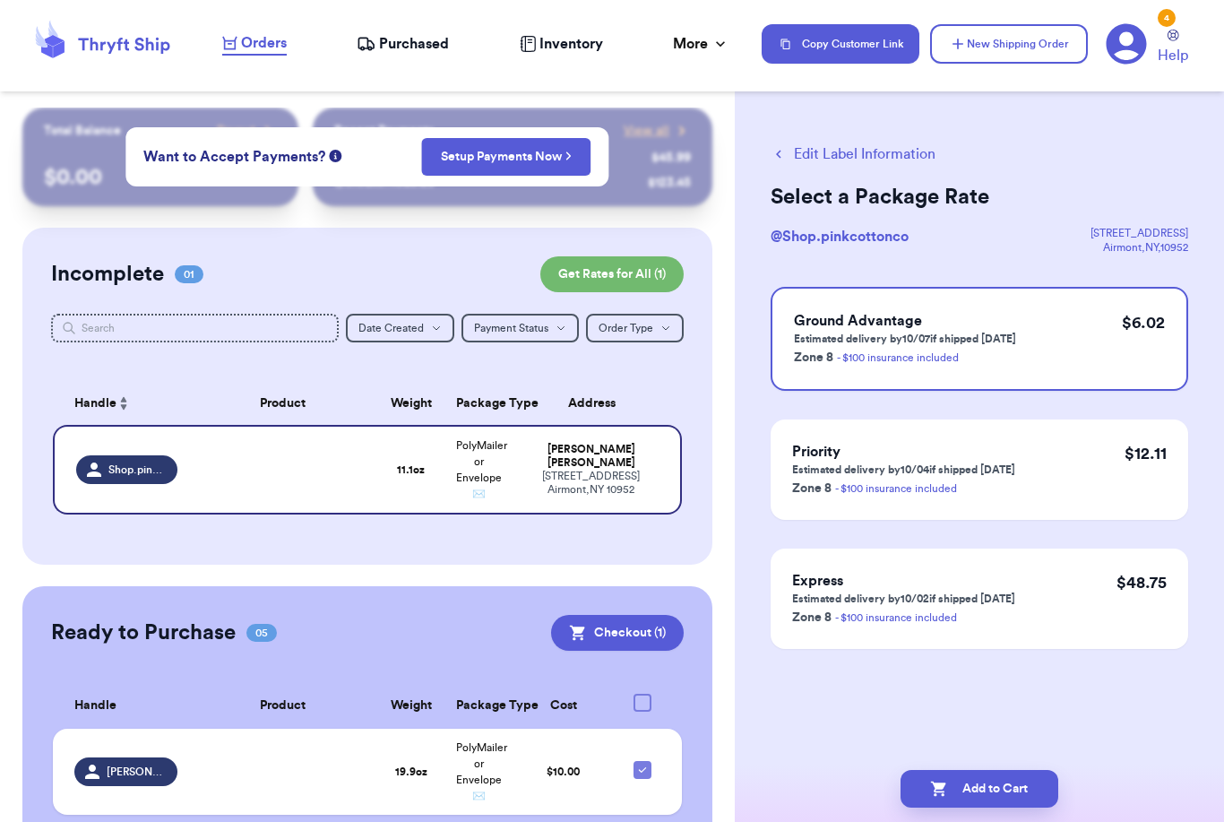
scroll to position [0, 0]
click at [1015, 773] on button "Add to Cart" at bounding box center [980, 789] width 158 height 38
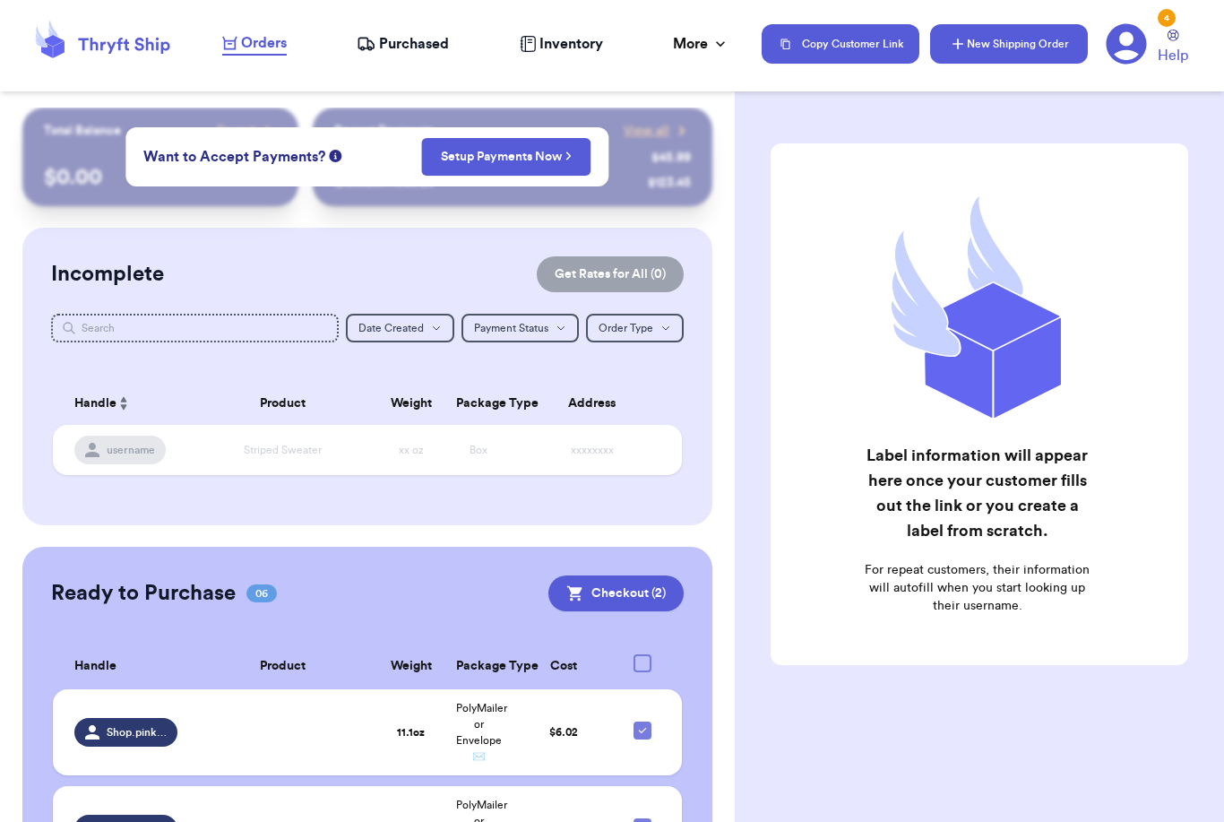
click at [996, 34] on button "New Shipping Order" at bounding box center [1009, 43] width 158 height 39
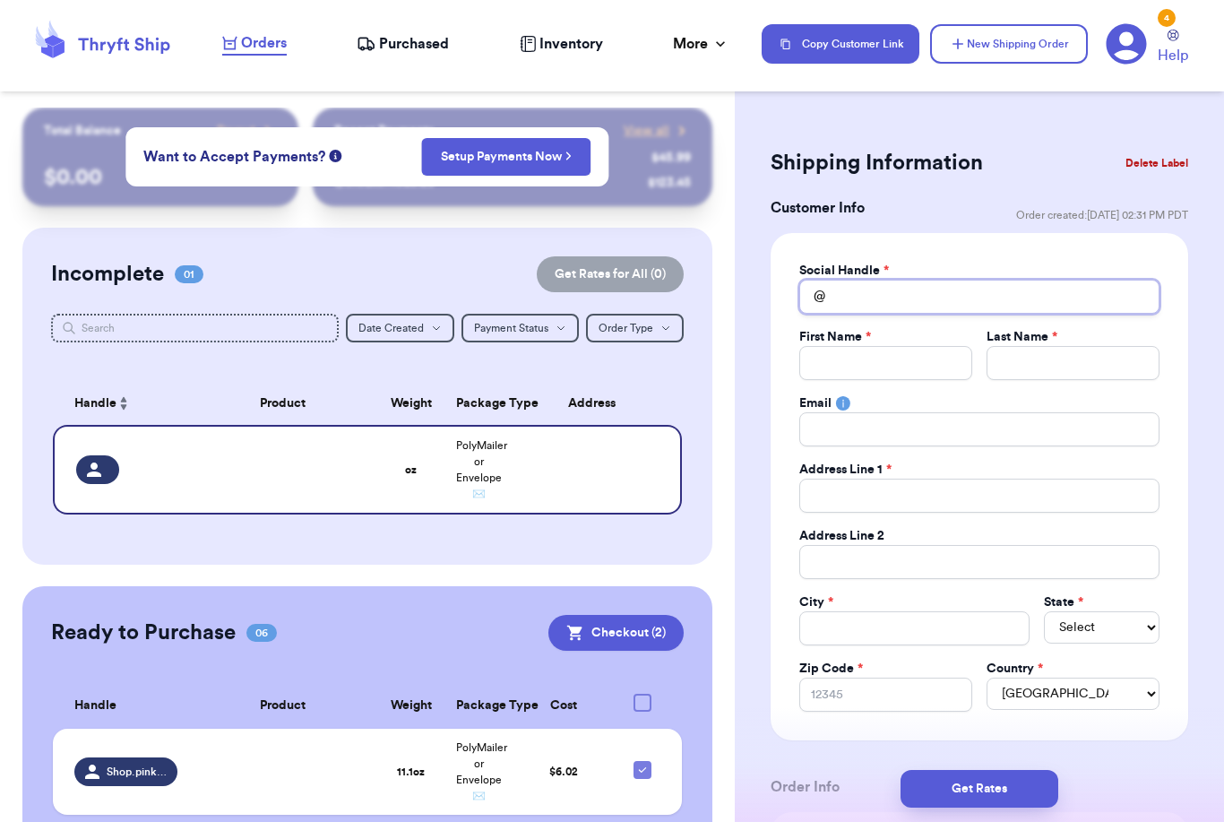
click at [927, 284] on input "Total Amount Paid" at bounding box center [979, 297] width 360 height 34
type input "S"
type input "Sa"
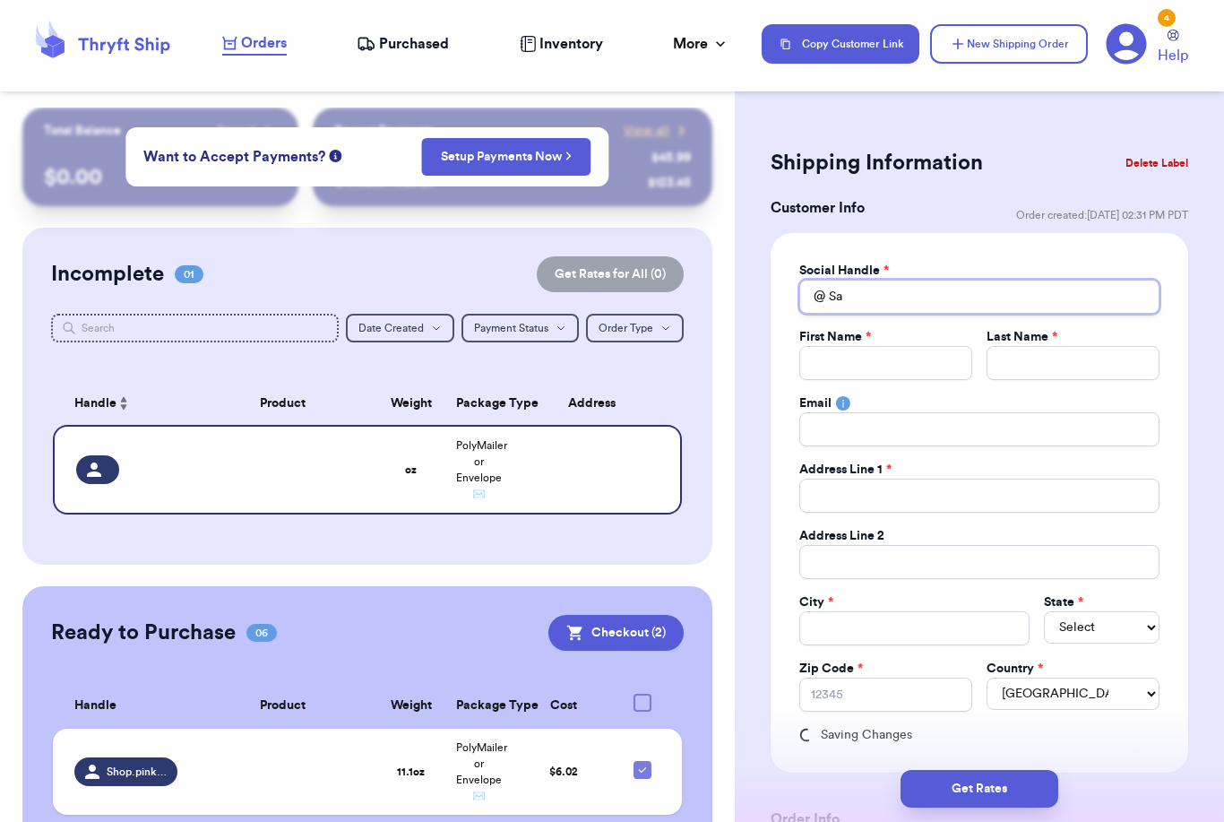
type input "[PERSON_NAME]"
type input "Sama"
type input "Saman"
type input "[PERSON_NAME]"
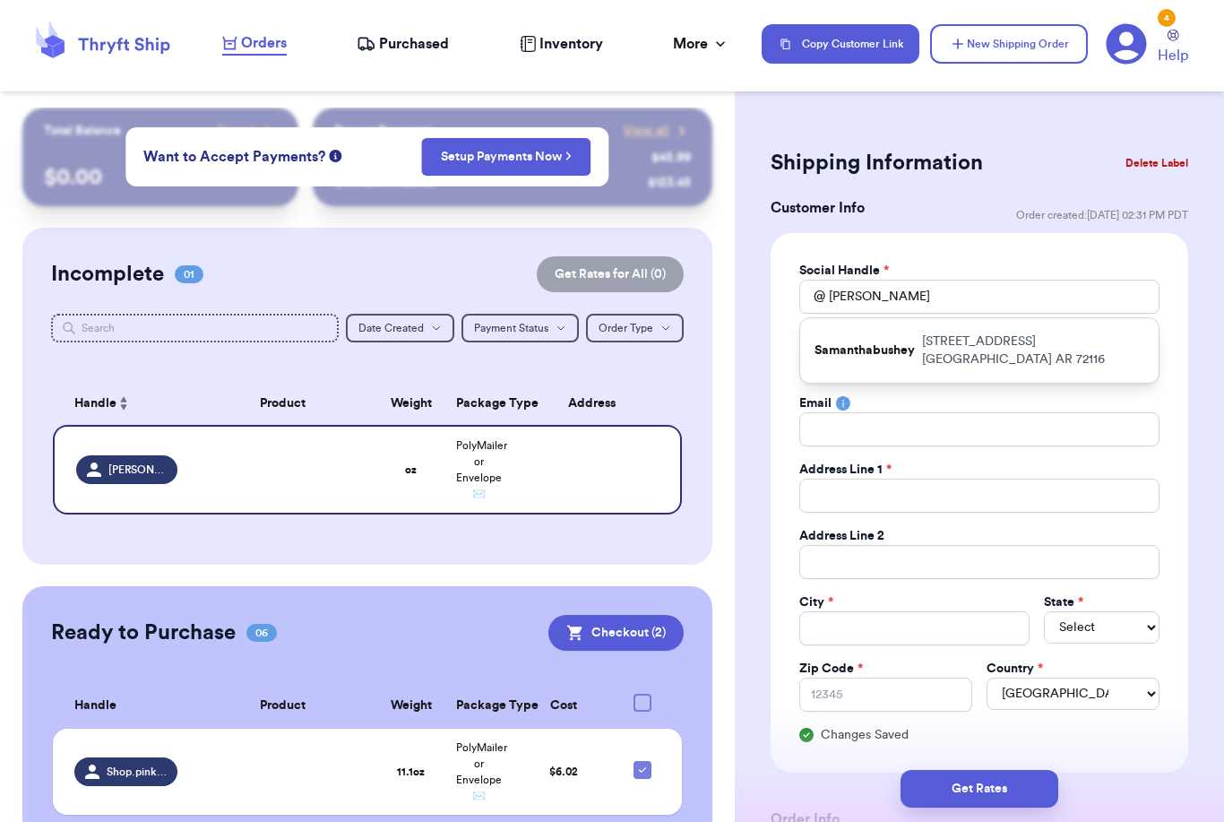
click at [920, 352] on div "Samanthabushey [STREET_ADDRESS]" at bounding box center [979, 350] width 359 height 65
type input "Samanthabushey"
type input "[PERSON_NAME]"
type input "[STREET_ADDRESS]"
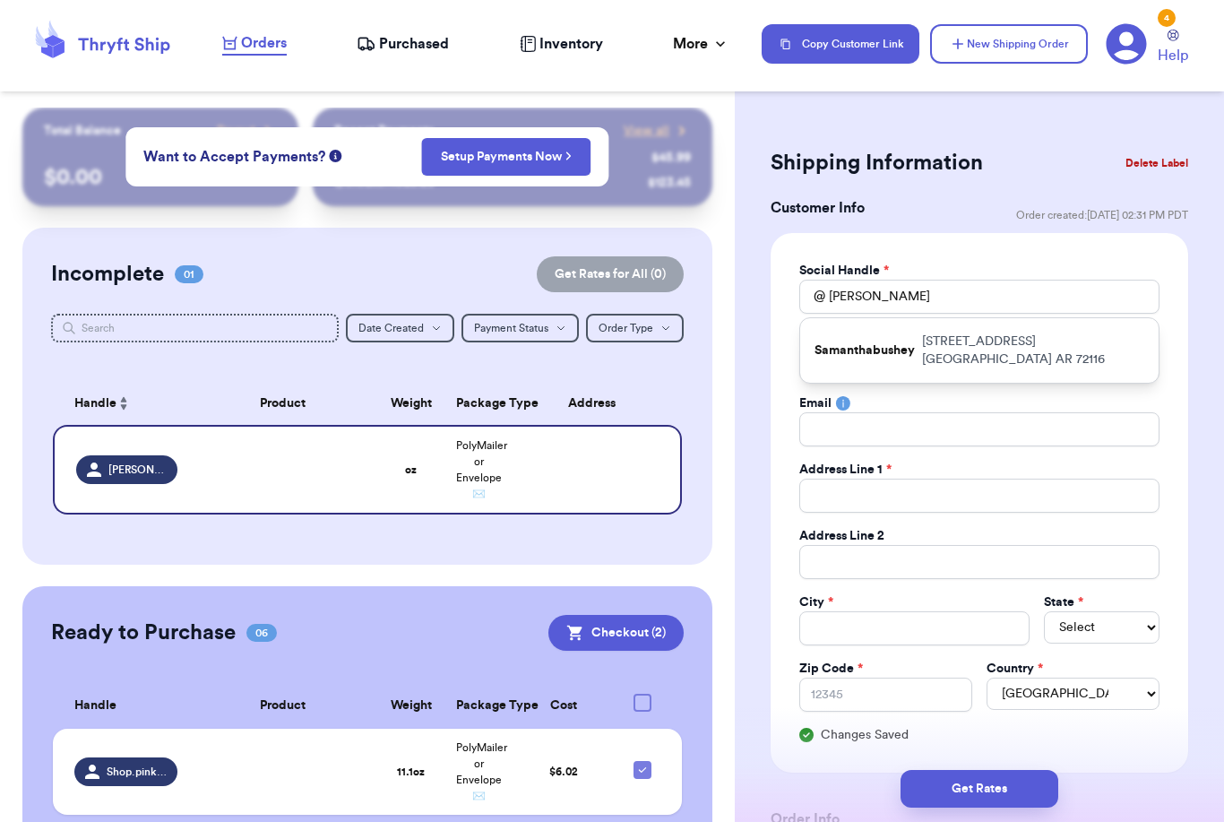
type input "[GEOGRAPHIC_DATA]"
select select "AR"
type input "72116"
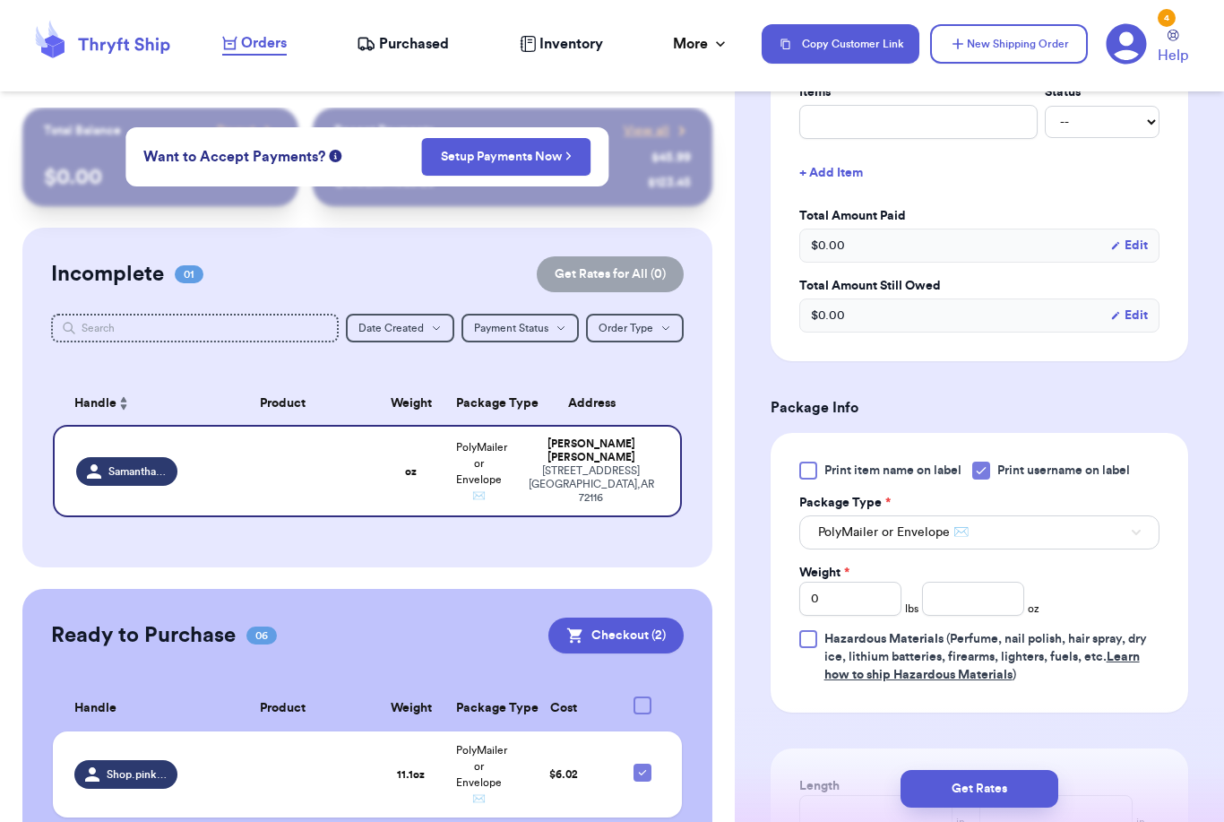
scroll to position [791, 0]
click at [953, 600] on input "number" at bounding box center [973, 598] width 102 height 34
type input "3.7"
click at [1042, 770] on button "Get Rates" at bounding box center [980, 789] width 158 height 38
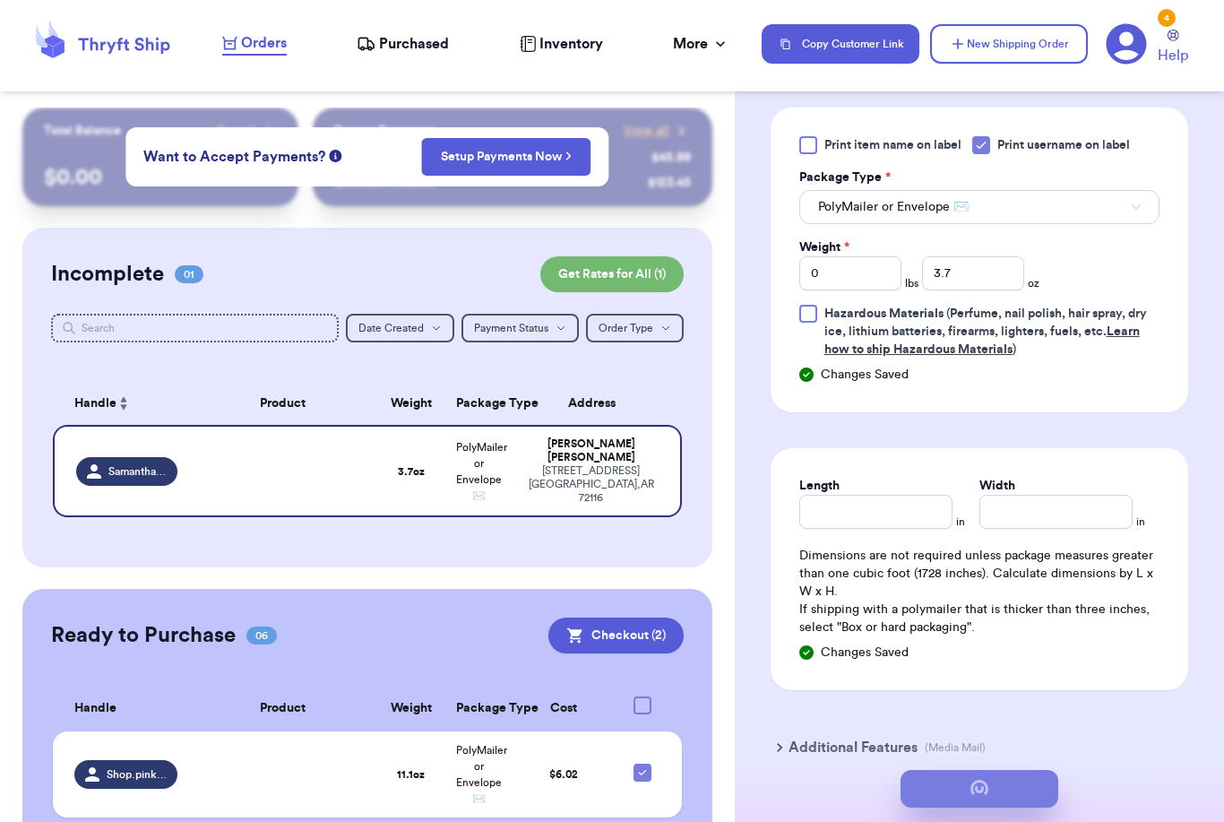
scroll to position [0, 0]
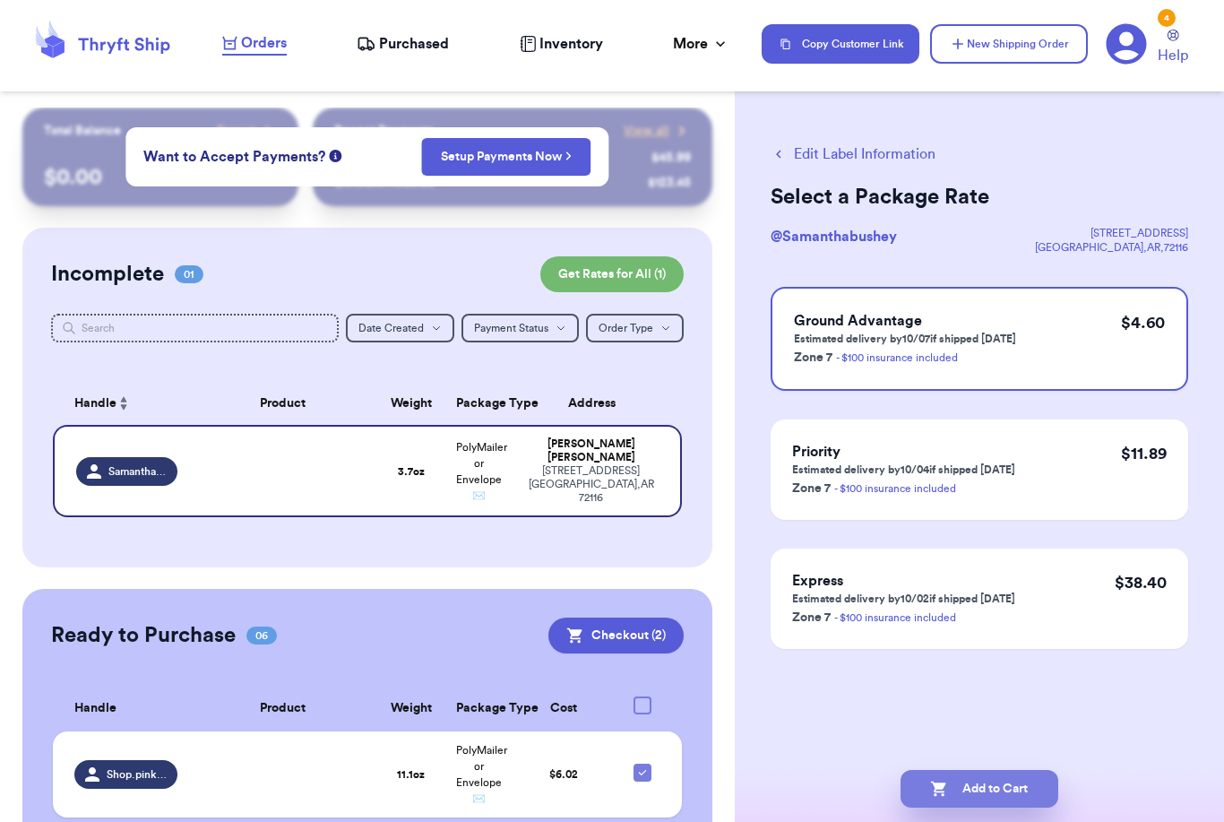
click at [984, 778] on button "Add to Cart" at bounding box center [980, 789] width 158 height 38
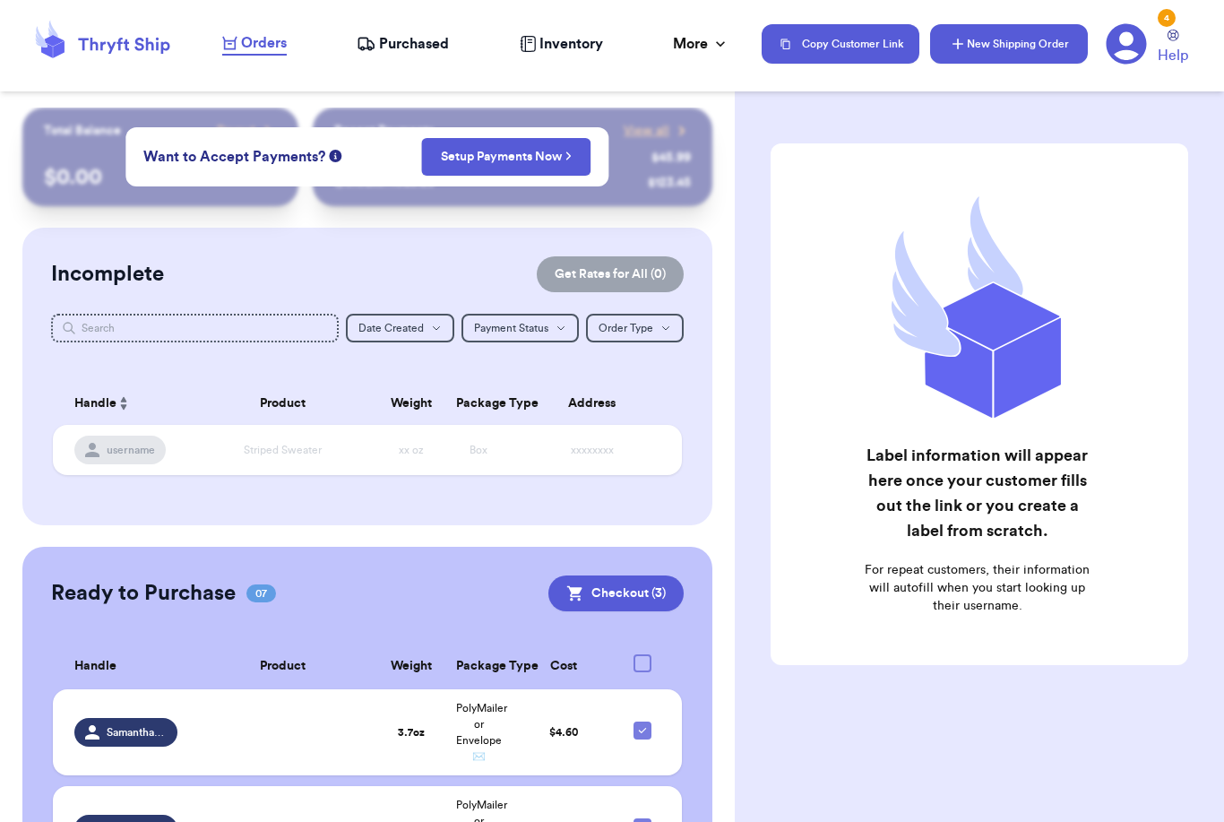
click at [977, 48] on button "New Shipping Order" at bounding box center [1009, 43] width 158 height 39
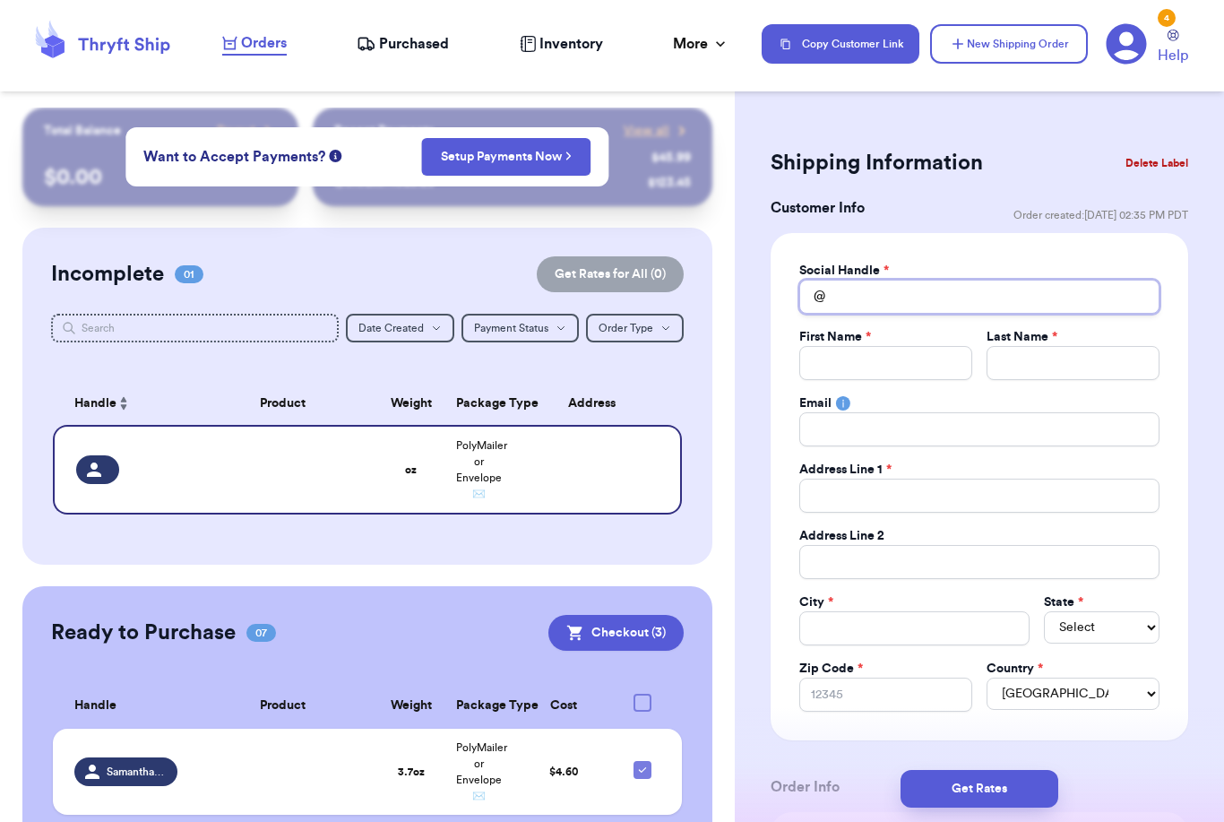
click at [903, 291] on input "Total Amount Paid" at bounding box center [979, 297] width 360 height 34
type input "J"
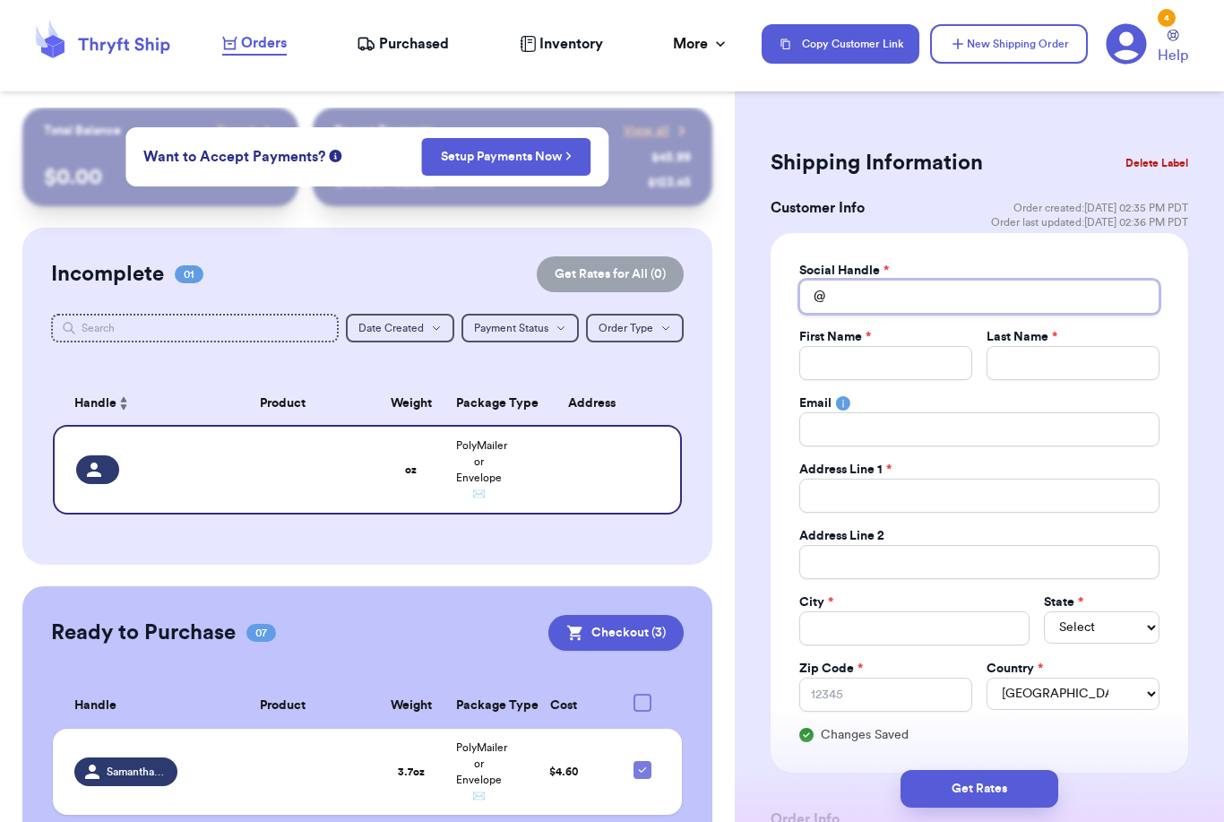
type input "H"
type input "Ha"
type input "[PERSON_NAME]"
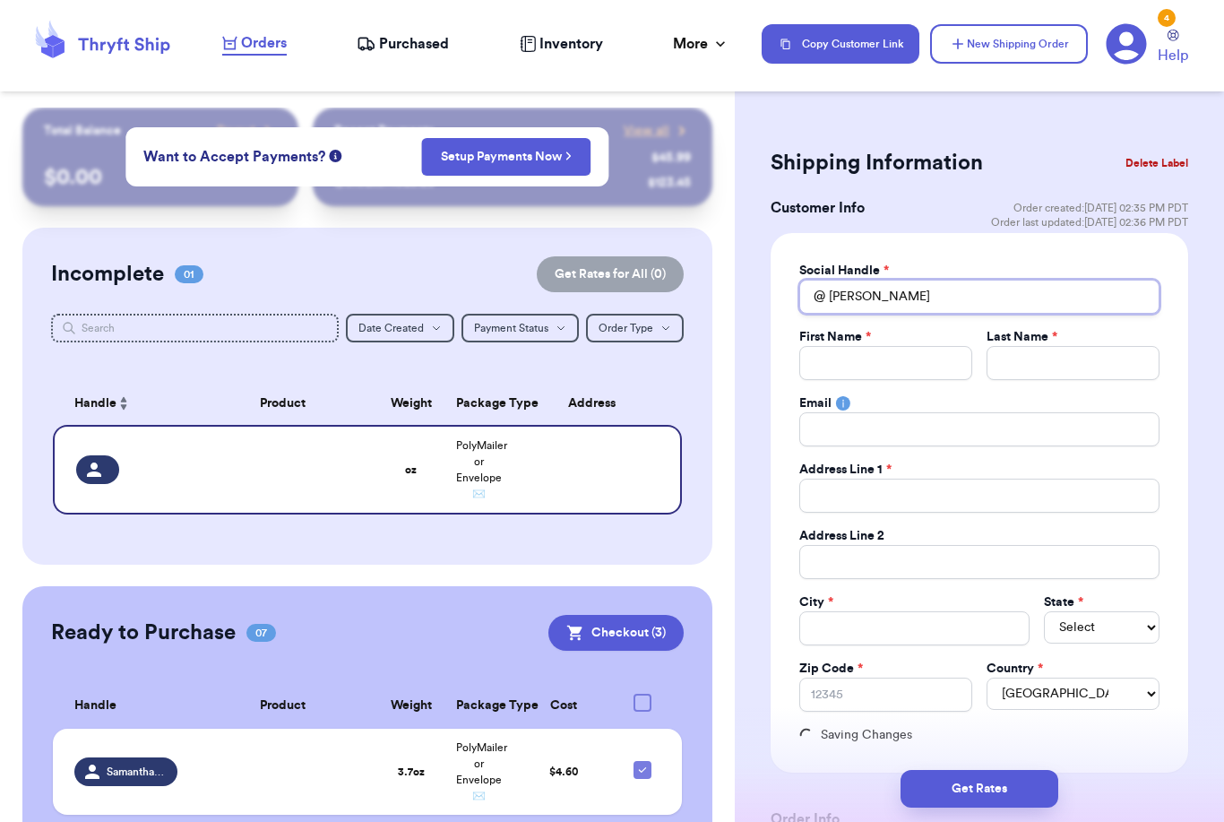
type input "[PERSON_NAME]"
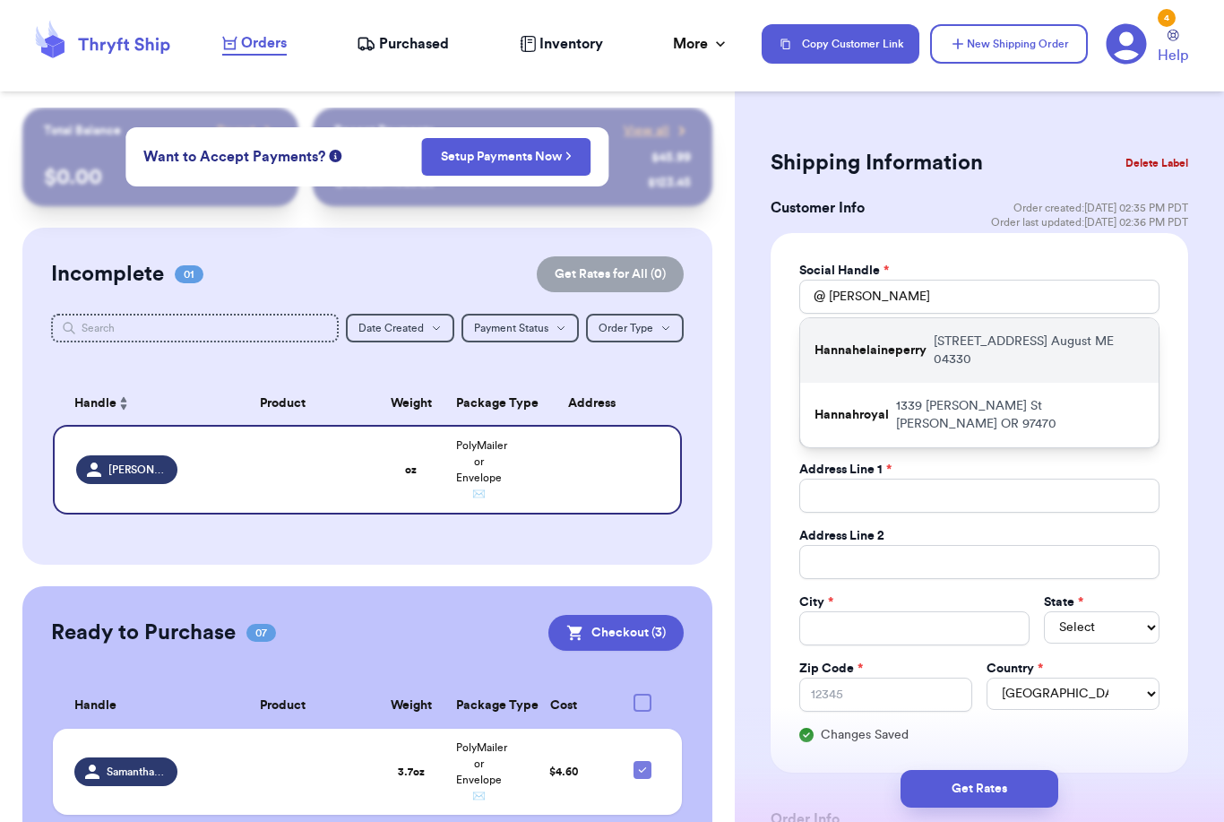
click at [927, 354] on div "Hannahelaineperry [STREET_ADDRESS]" at bounding box center [979, 350] width 359 height 65
type input "Hannahelaineperry"
type input "[PERSON_NAME]"
type input "[STREET_ADDRESS]"
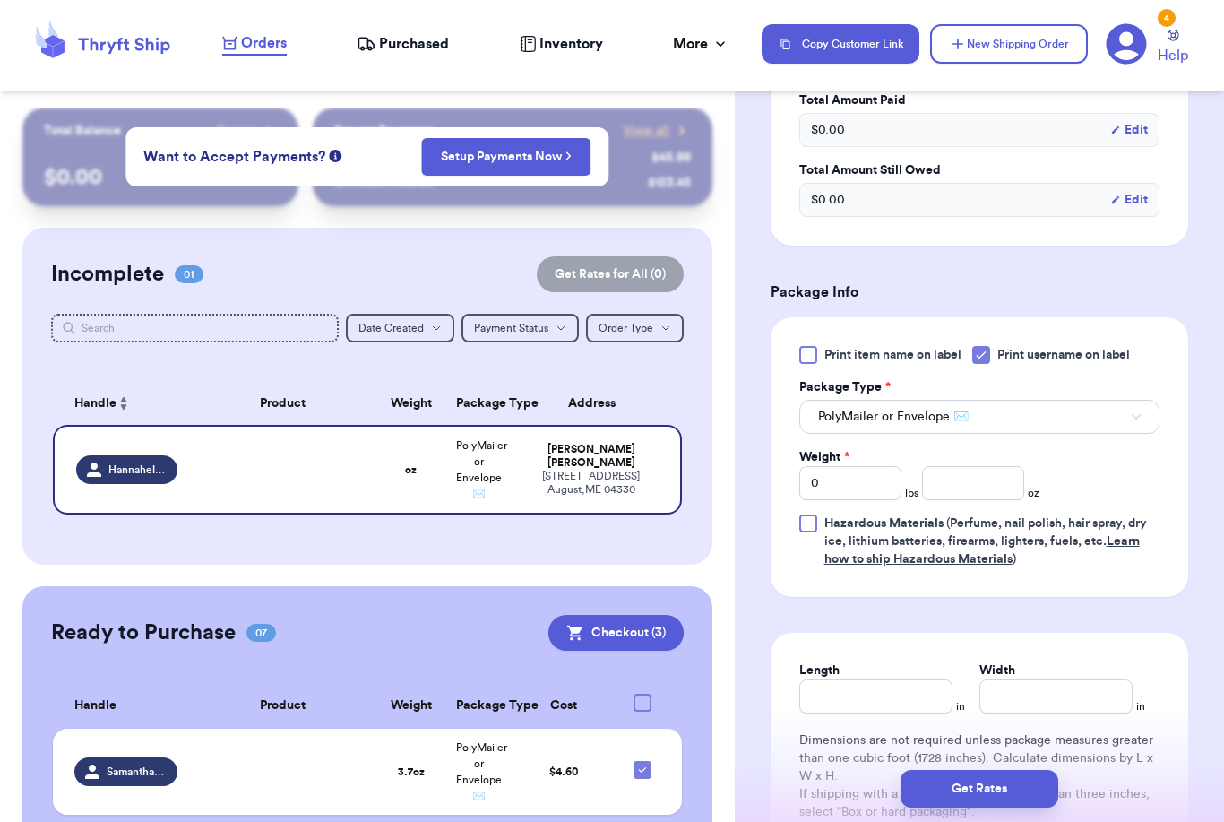
scroll to position [1036, 0]
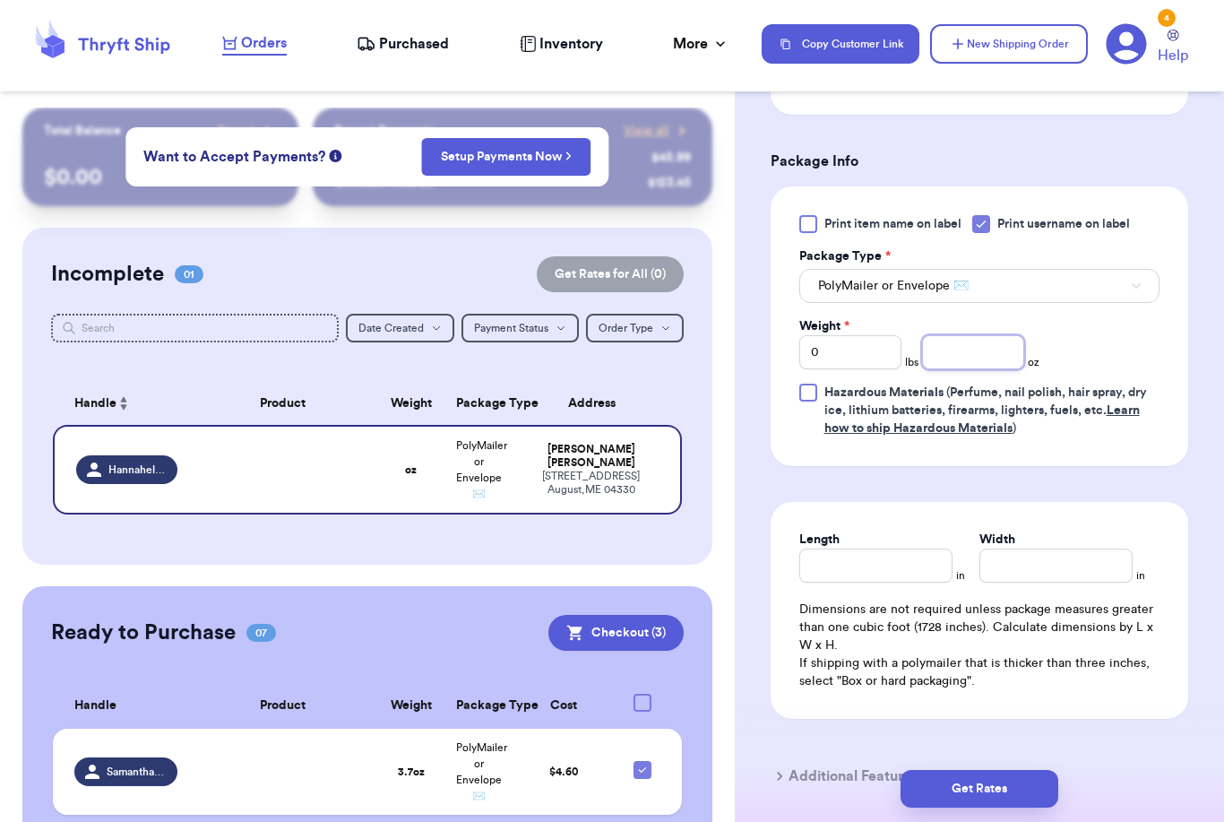
click at [995, 361] on input "number" at bounding box center [973, 352] width 102 height 34
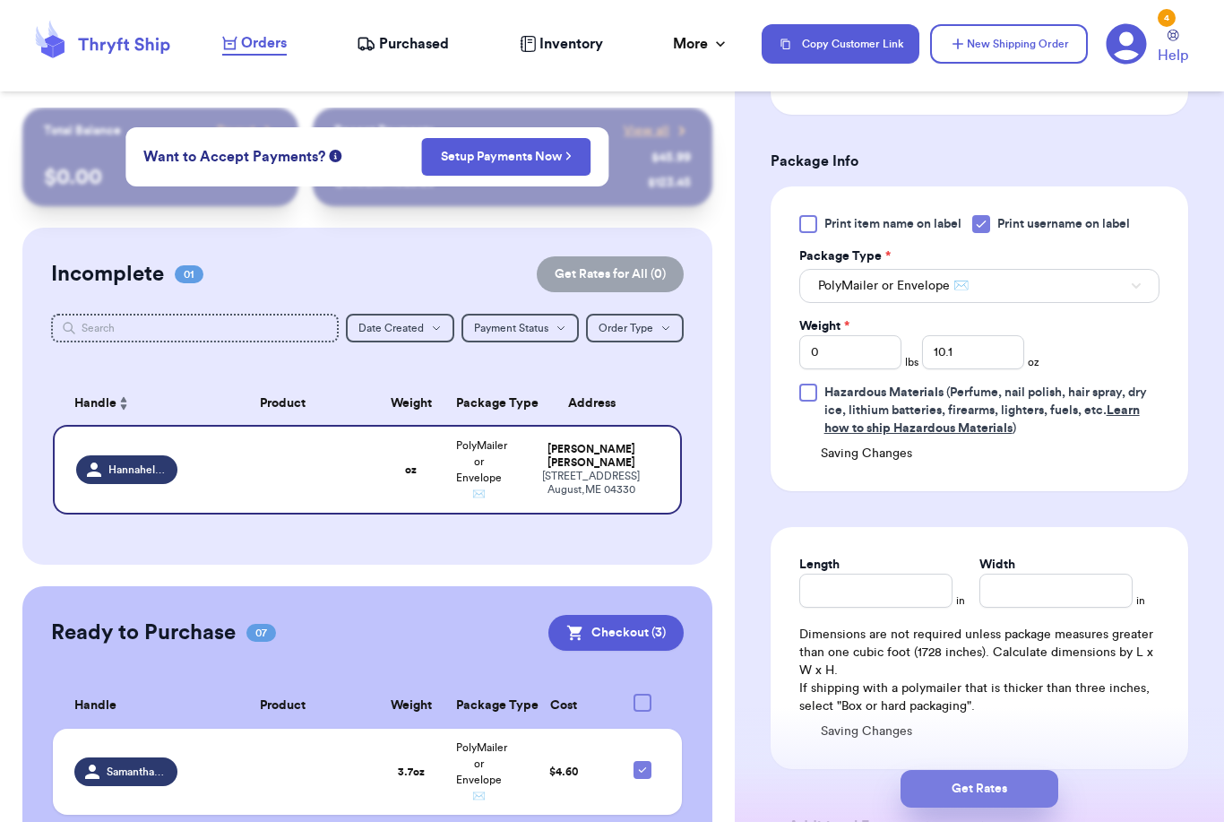
click at [1035, 772] on button "Get Rates" at bounding box center [980, 789] width 158 height 38
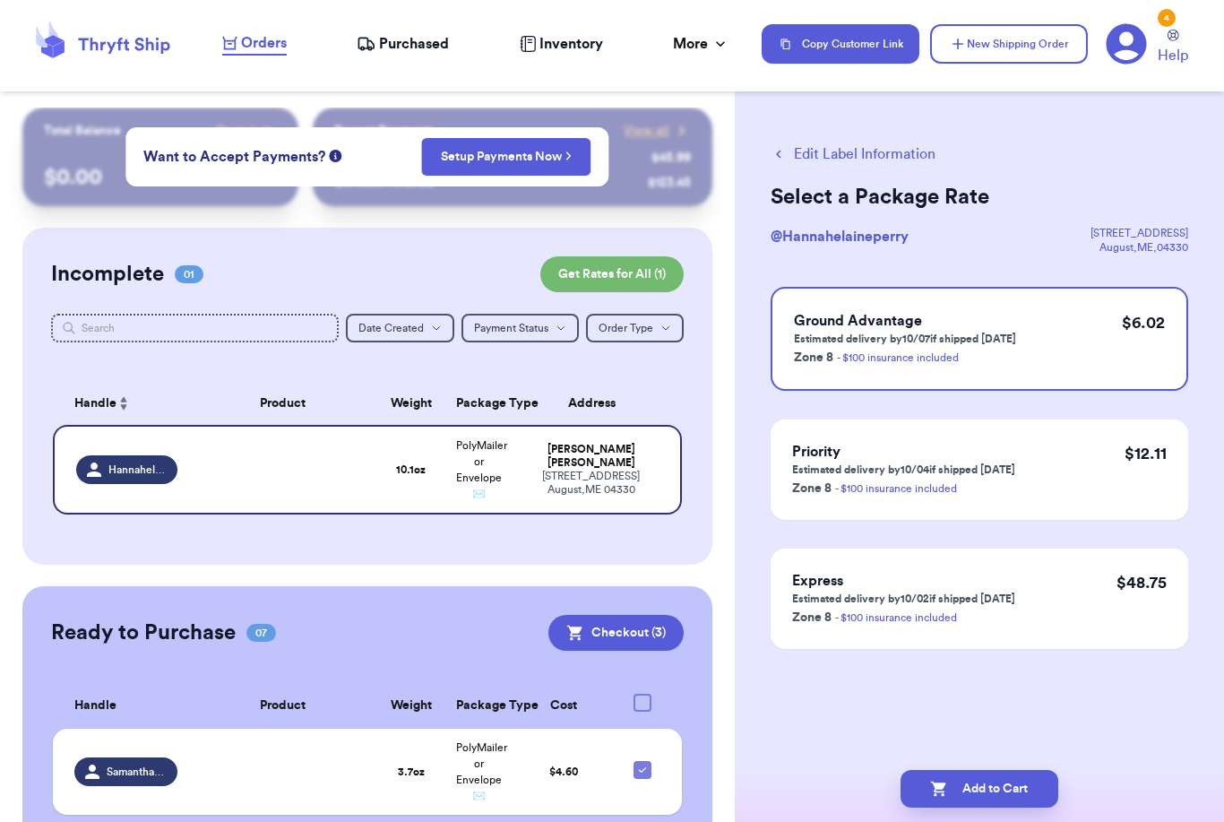
scroll to position [0, 0]
click at [1007, 780] on button "Add to Cart" at bounding box center [980, 789] width 158 height 38
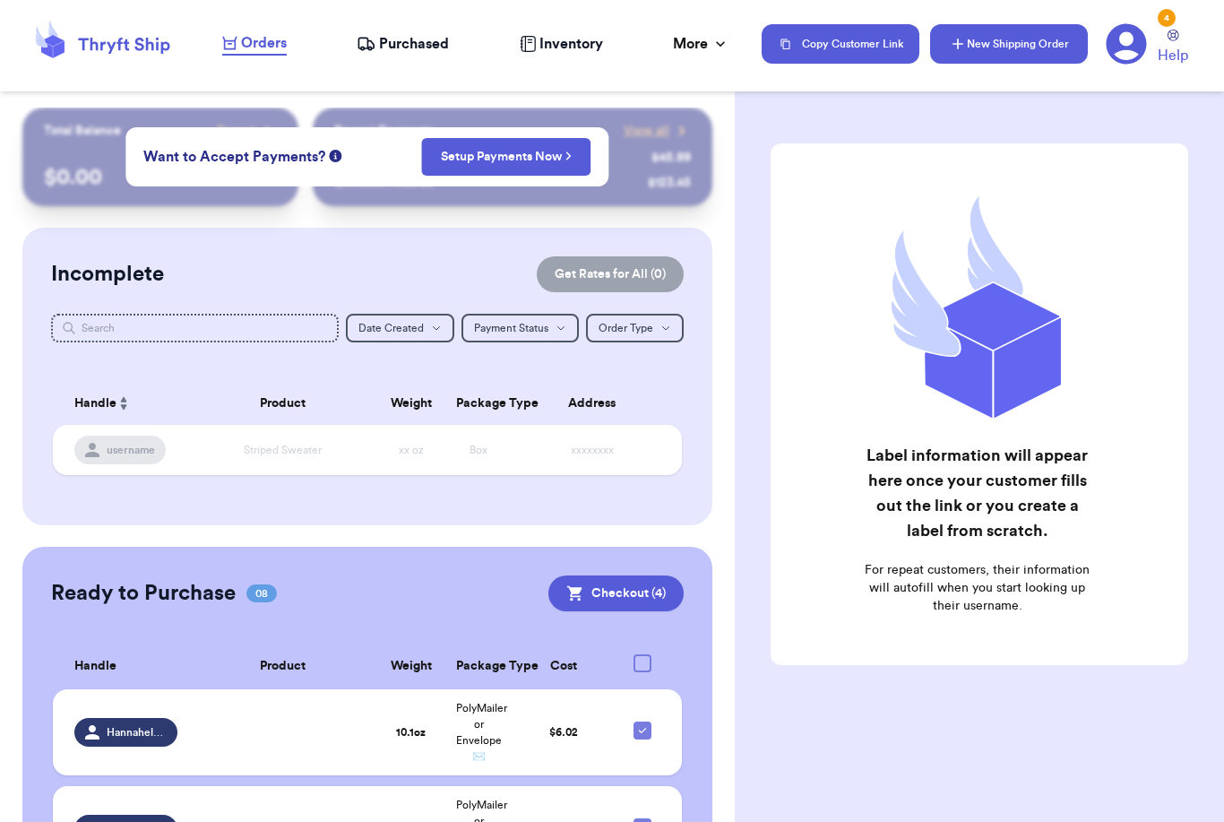
click at [1017, 53] on button "New Shipping Order" at bounding box center [1009, 43] width 158 height 39
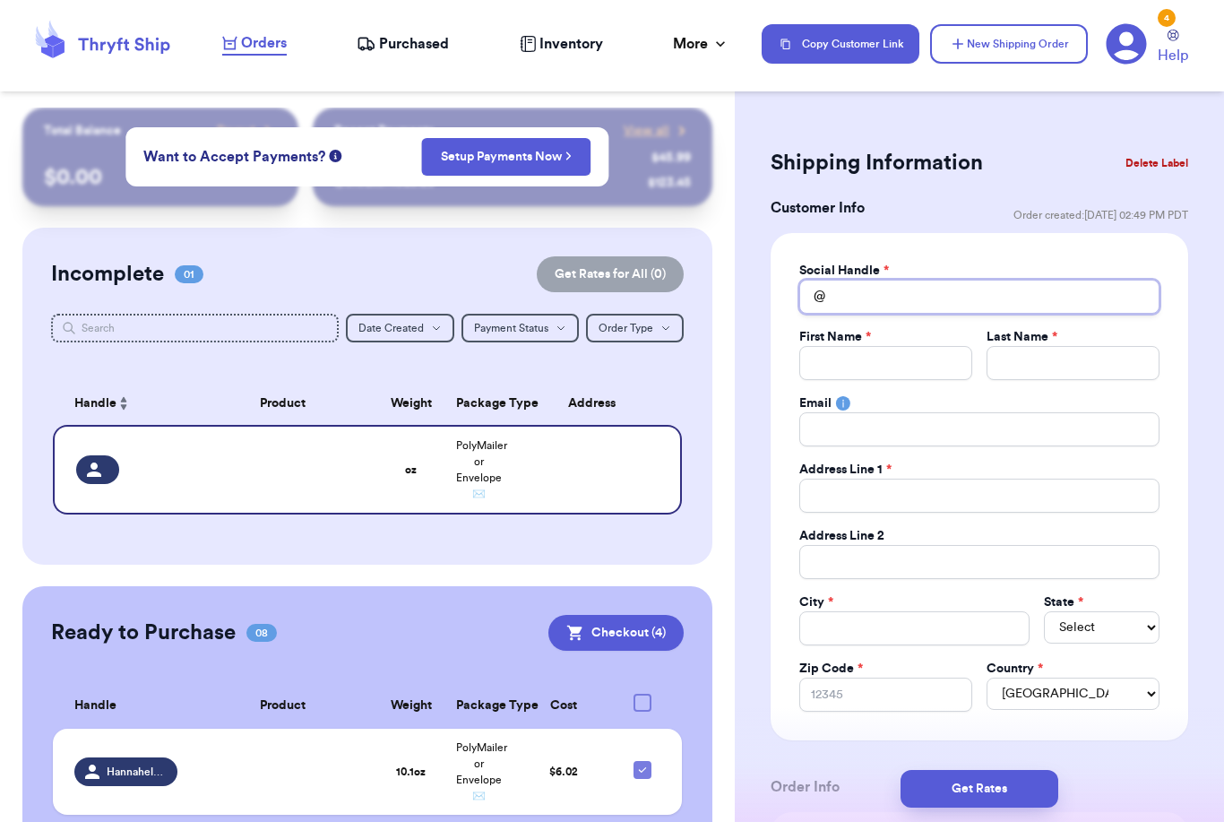
click at [856, 282] on input "Total Amount Paid" at bounding box center [979, 297] width 360 height 34
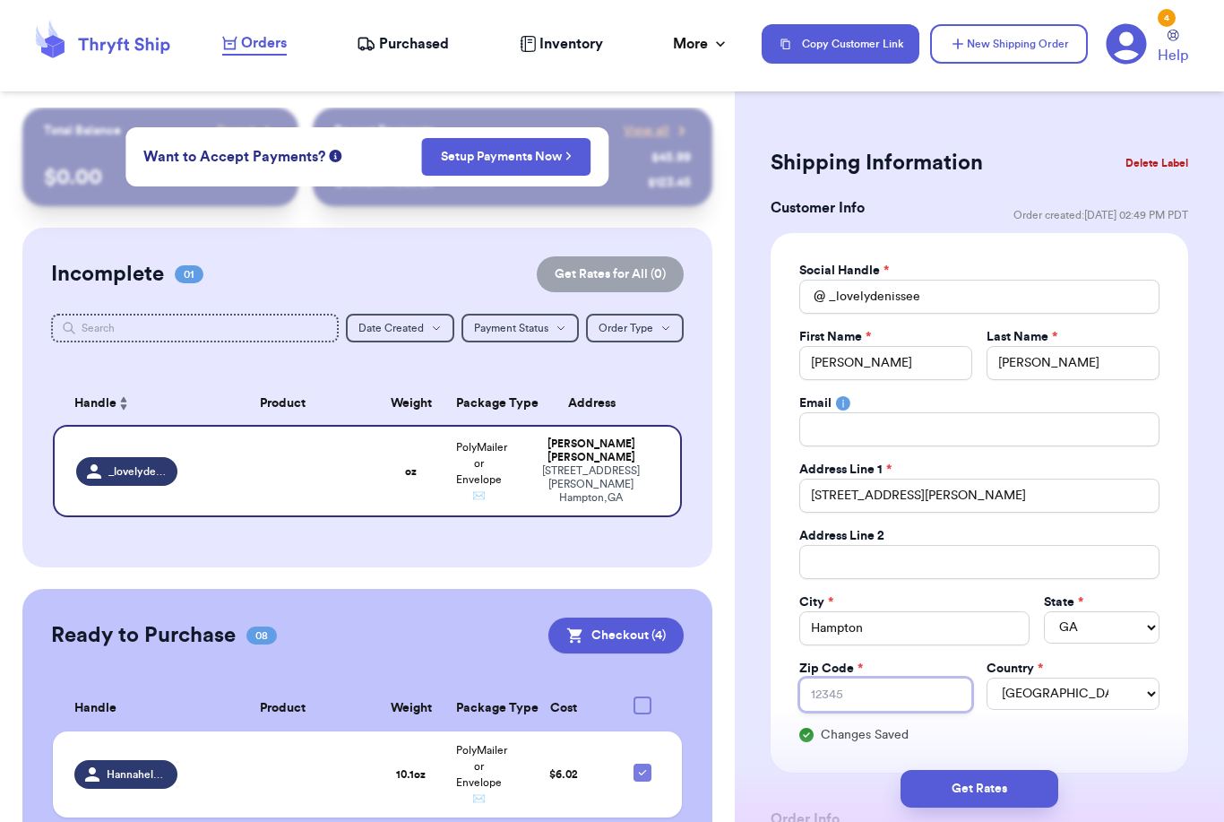
click at [922, 696] on input "Zip Code *" at bounding box center [885, 695] width 173 height 34
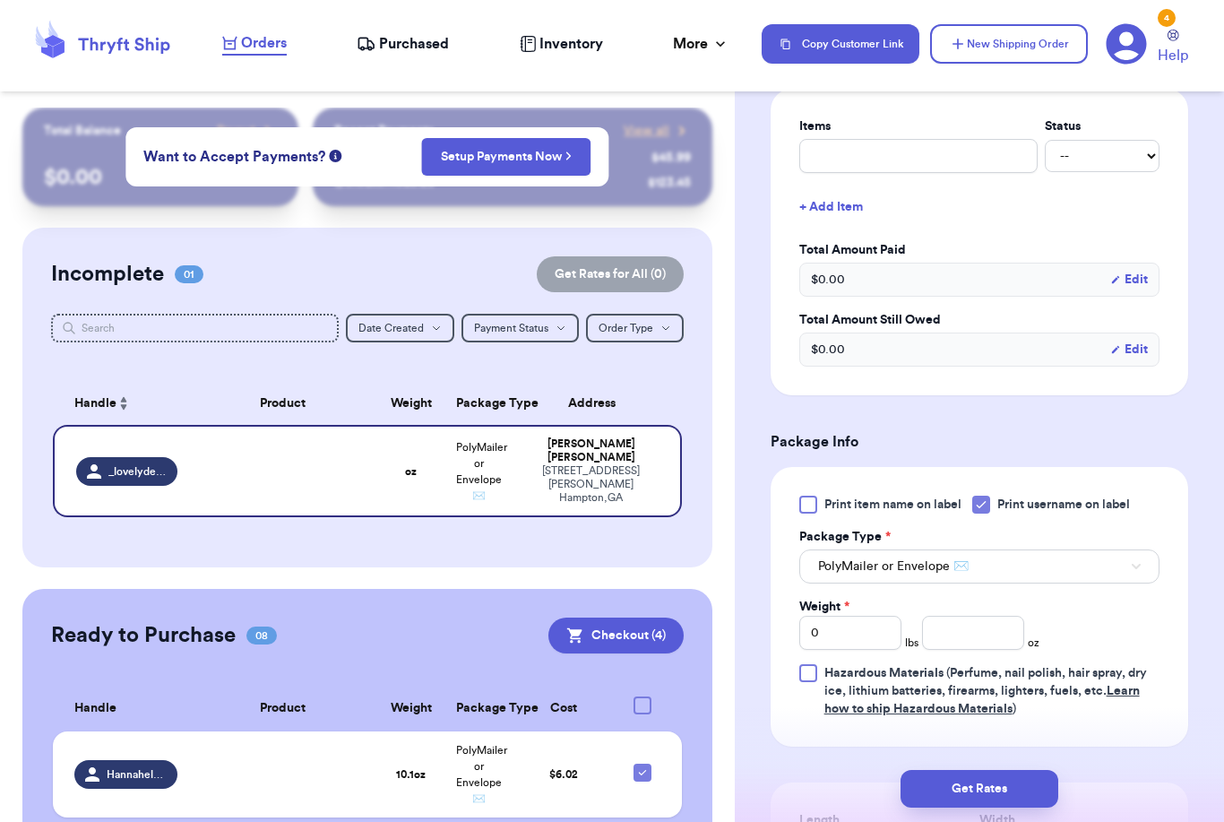
scroll to position [756, 0]
click at [858, 630] on input "0" at bounding box center [850, 632] width 102 height 34
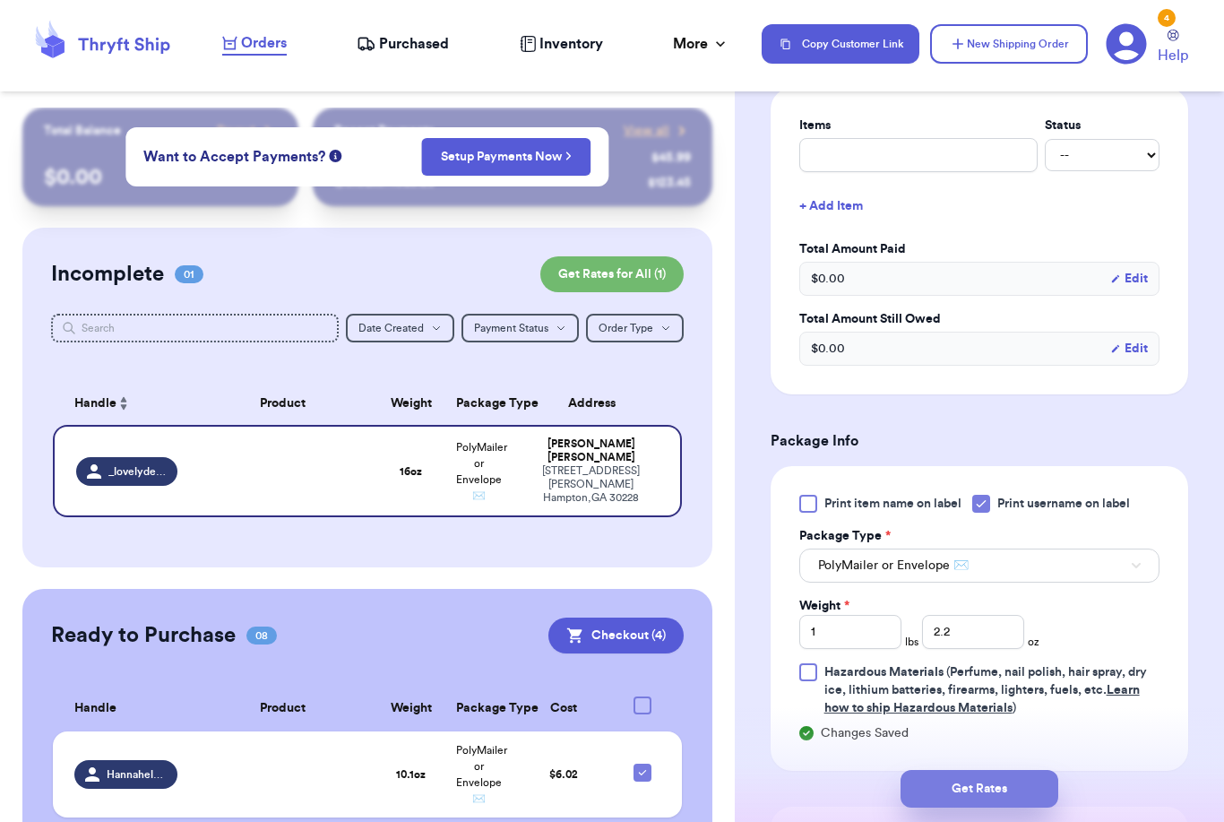
click at [1037, 770] on button "Get Rates" at bounding box center [980, 789] width 158 height 38
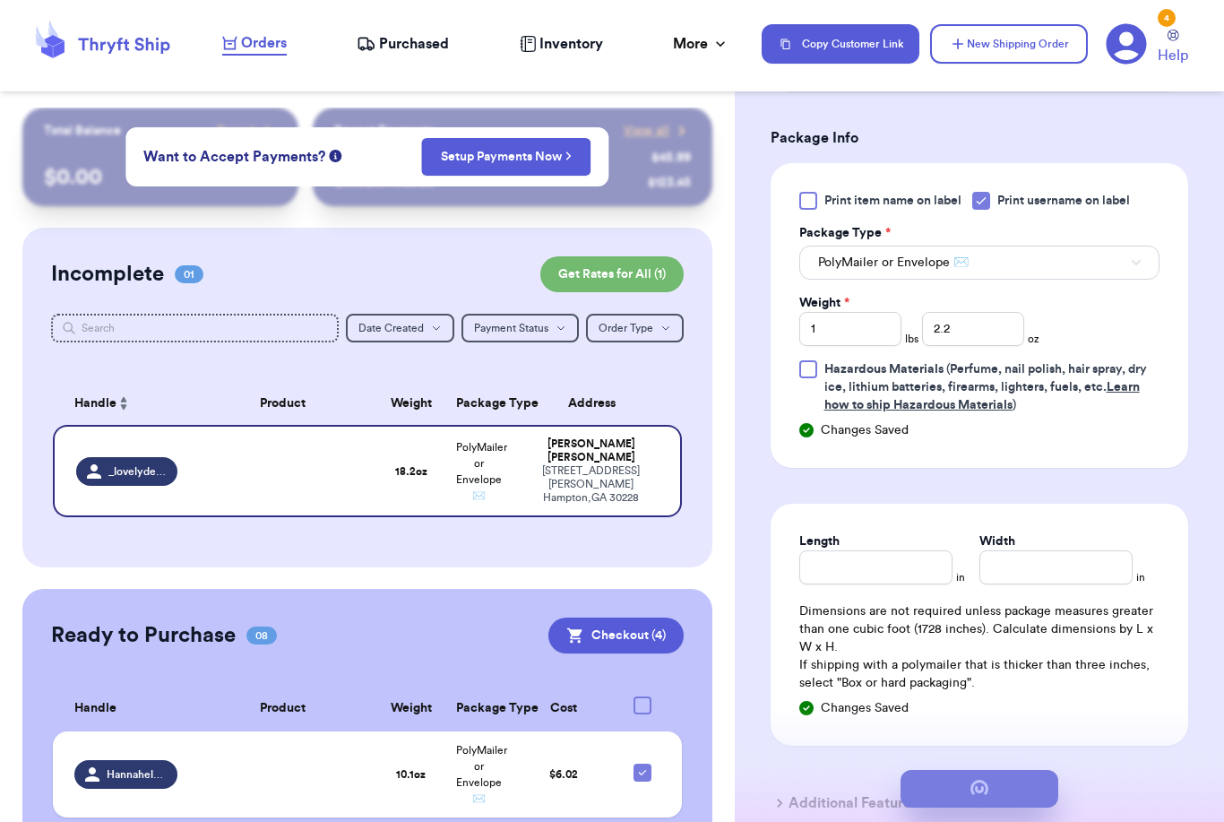
scroll to position [0, 0]
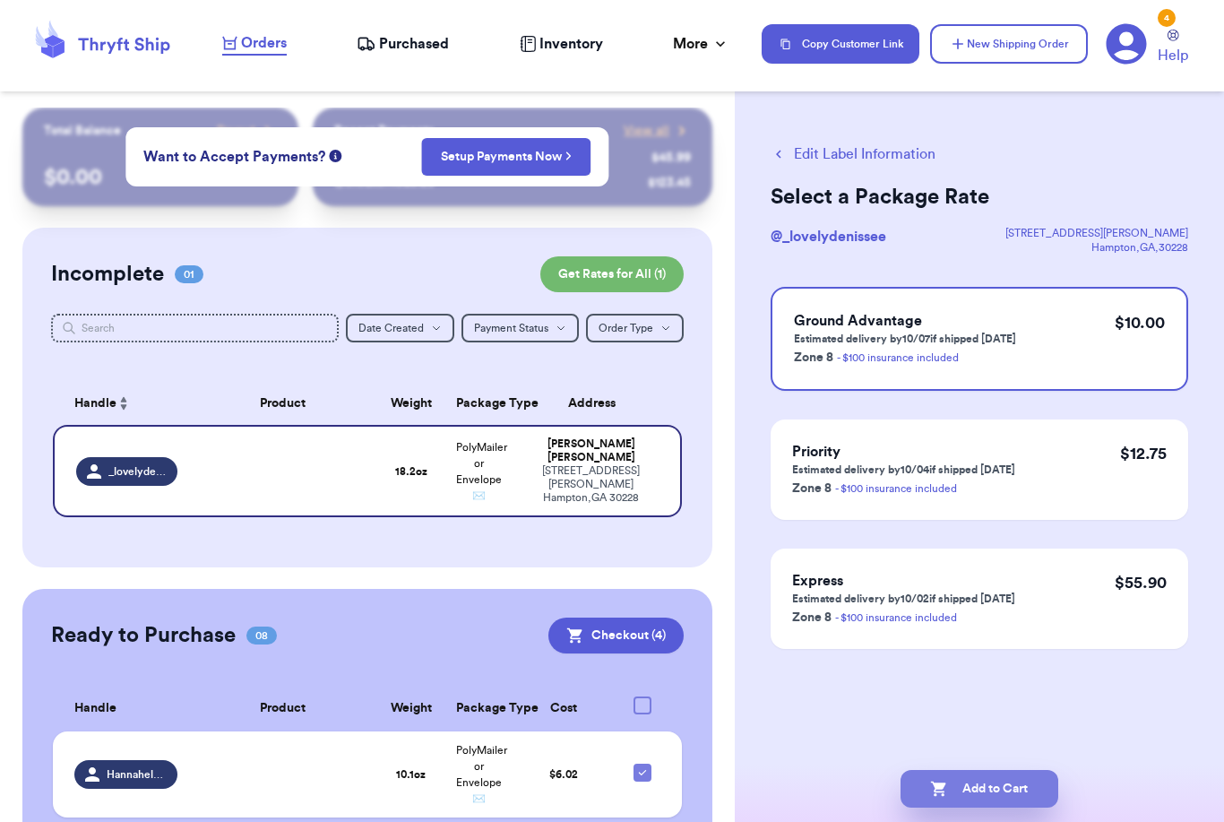
click at [997, 770] on button "Add to Cart" at bounding box center [980, 789] width 158 height 38
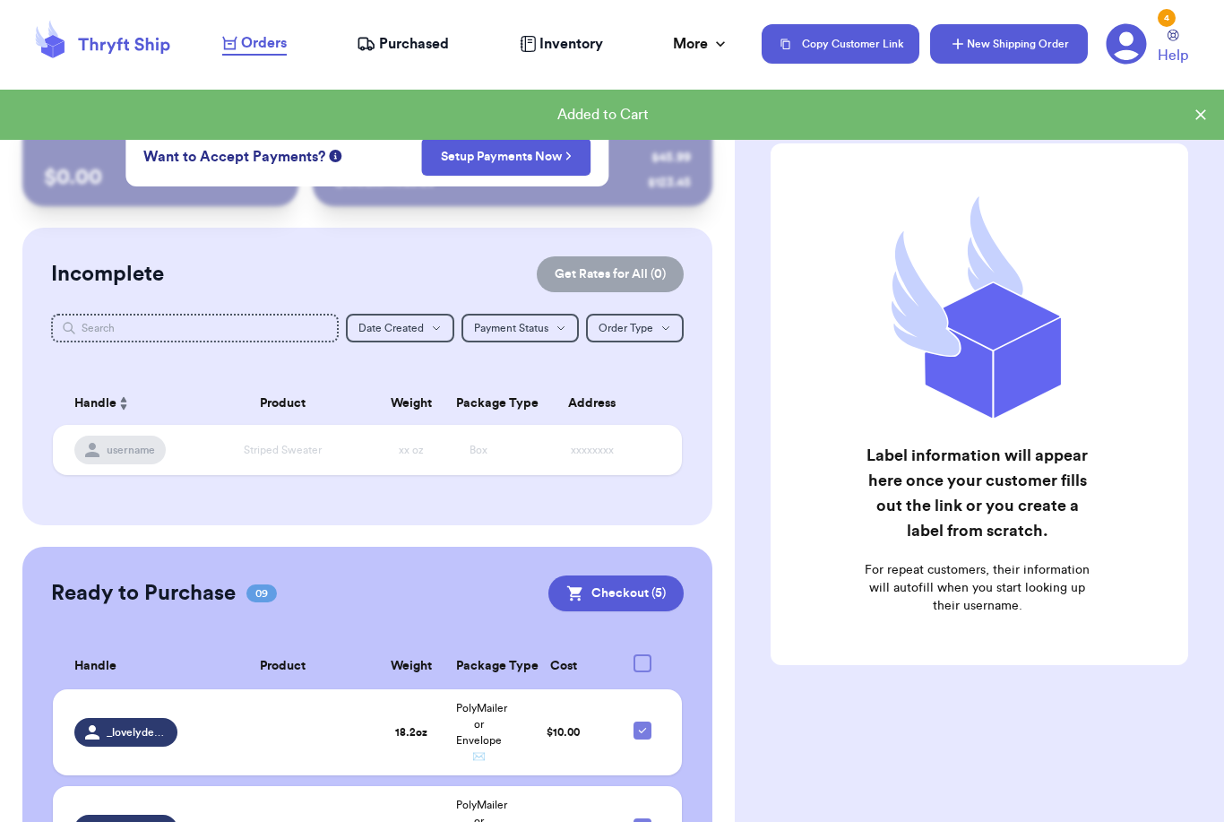
click at [1050, 43] on button "New Shipping Order" at bounding box center [1009, 43] width 158 height 39
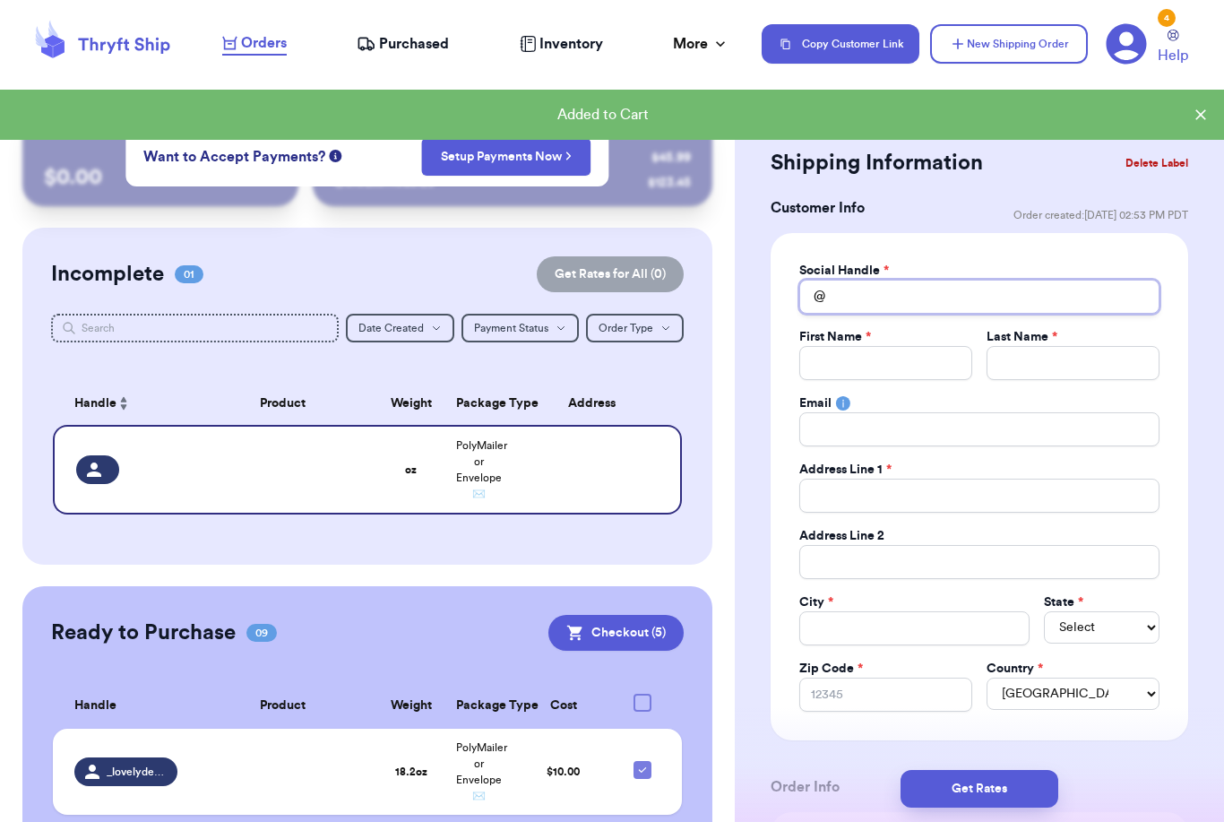
click at [903, 304] on input "Total Amount Paid" at bounding box center [979, 297] width 360 height 34
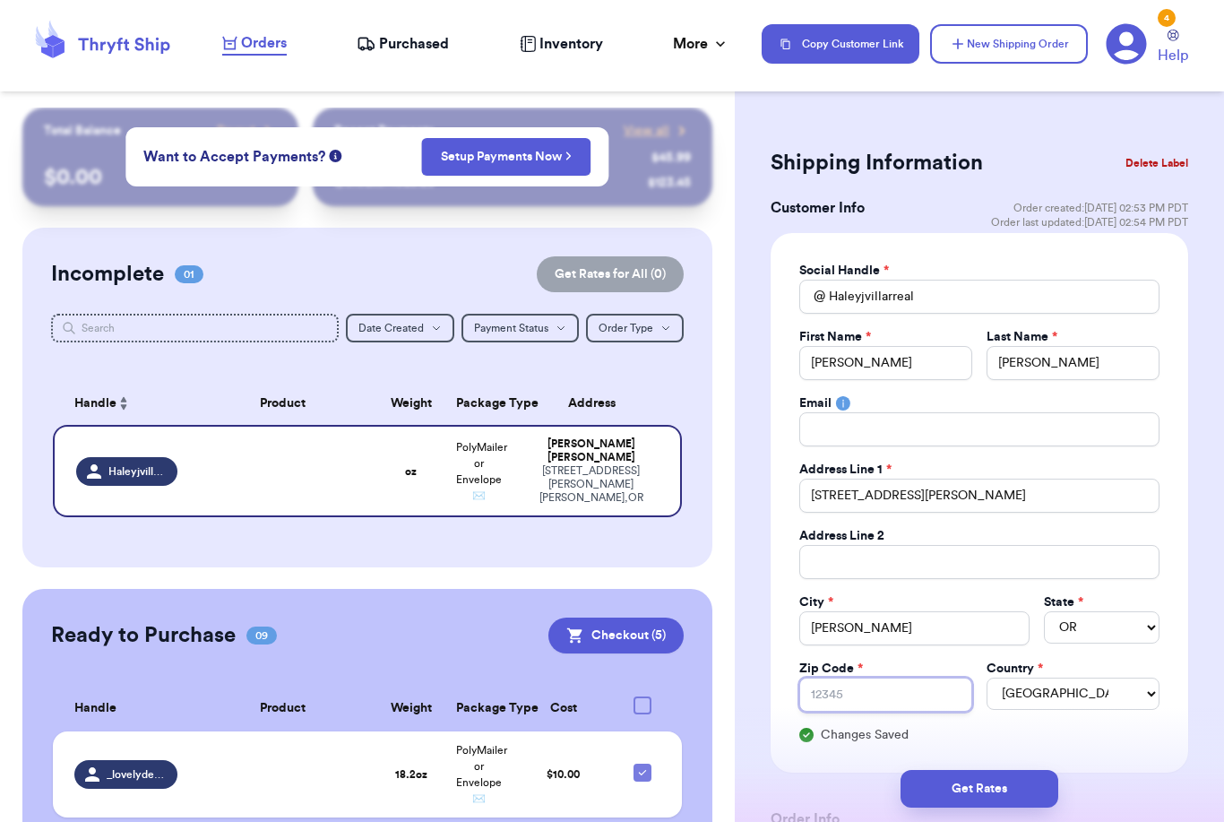
click at [914, 697] on input "Zip Code *" at bounding box center [885, 695] width 173 height 34
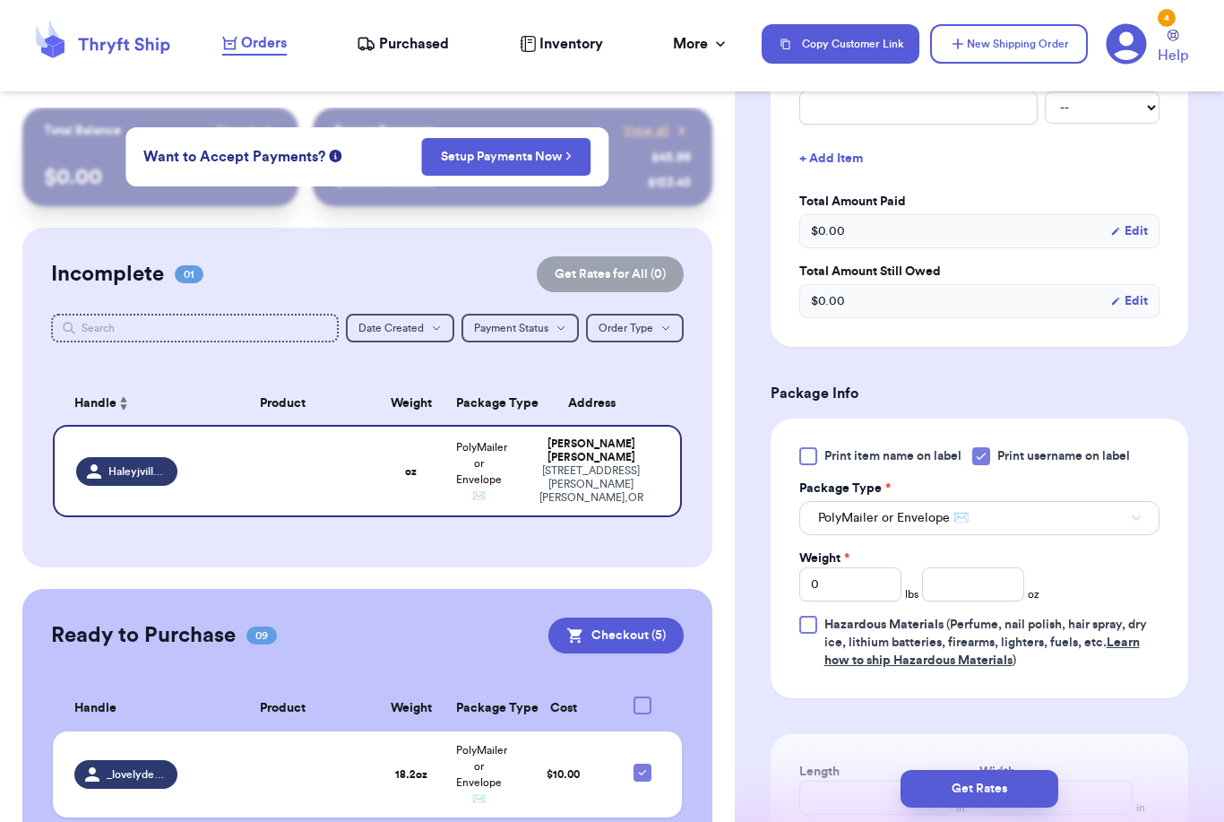
scroll to position [804, 0]
click at [1009, 593] on input "number" at bounding box center [973, 584] width 102 height 34
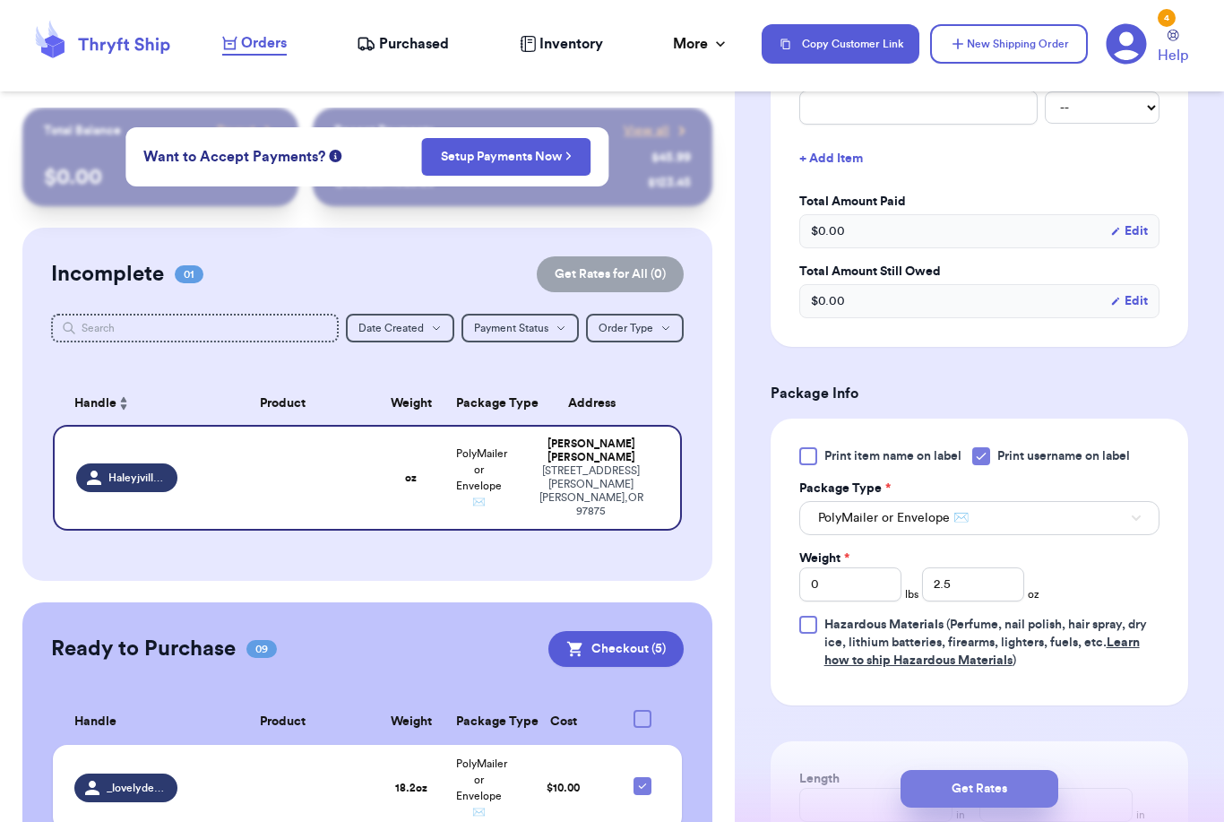
click at [1048, 770] on button "Get Rates" at bounding box center [980, 789] width 158 height 38
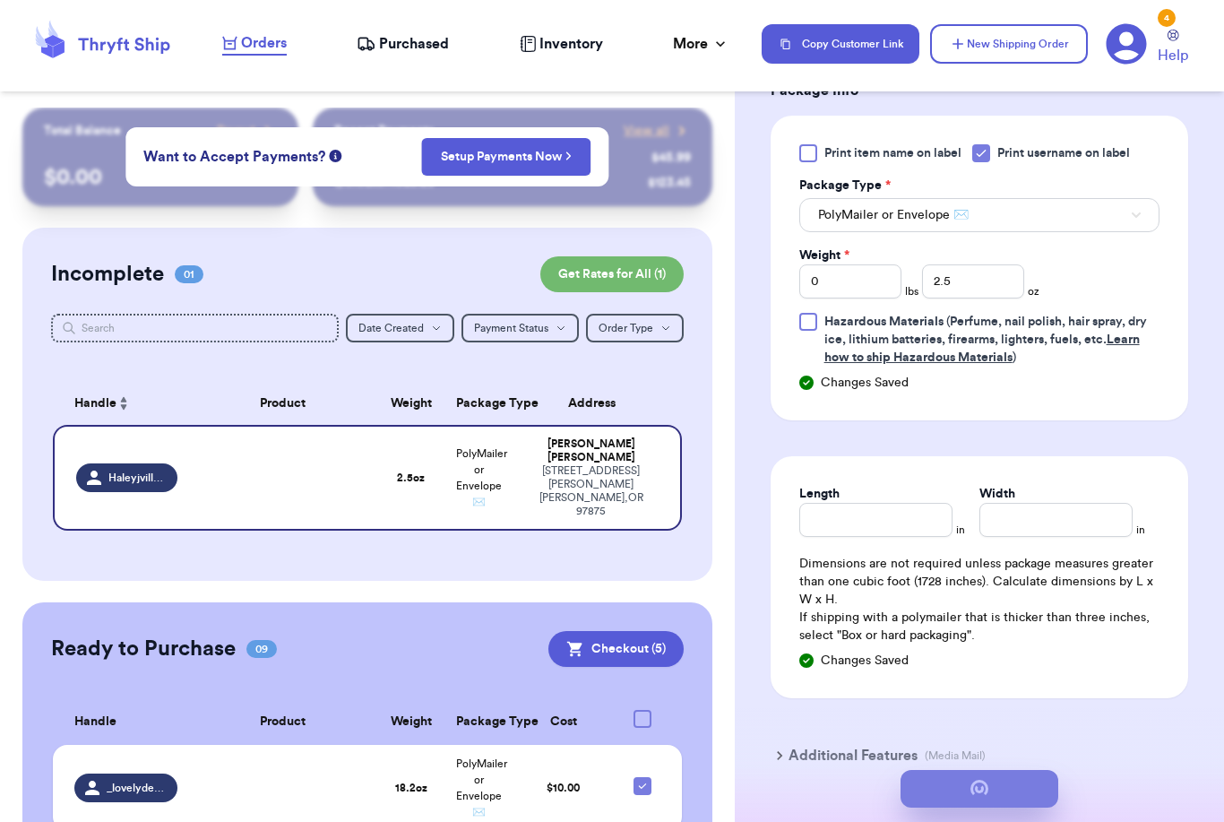
scroll to position [0, 0]
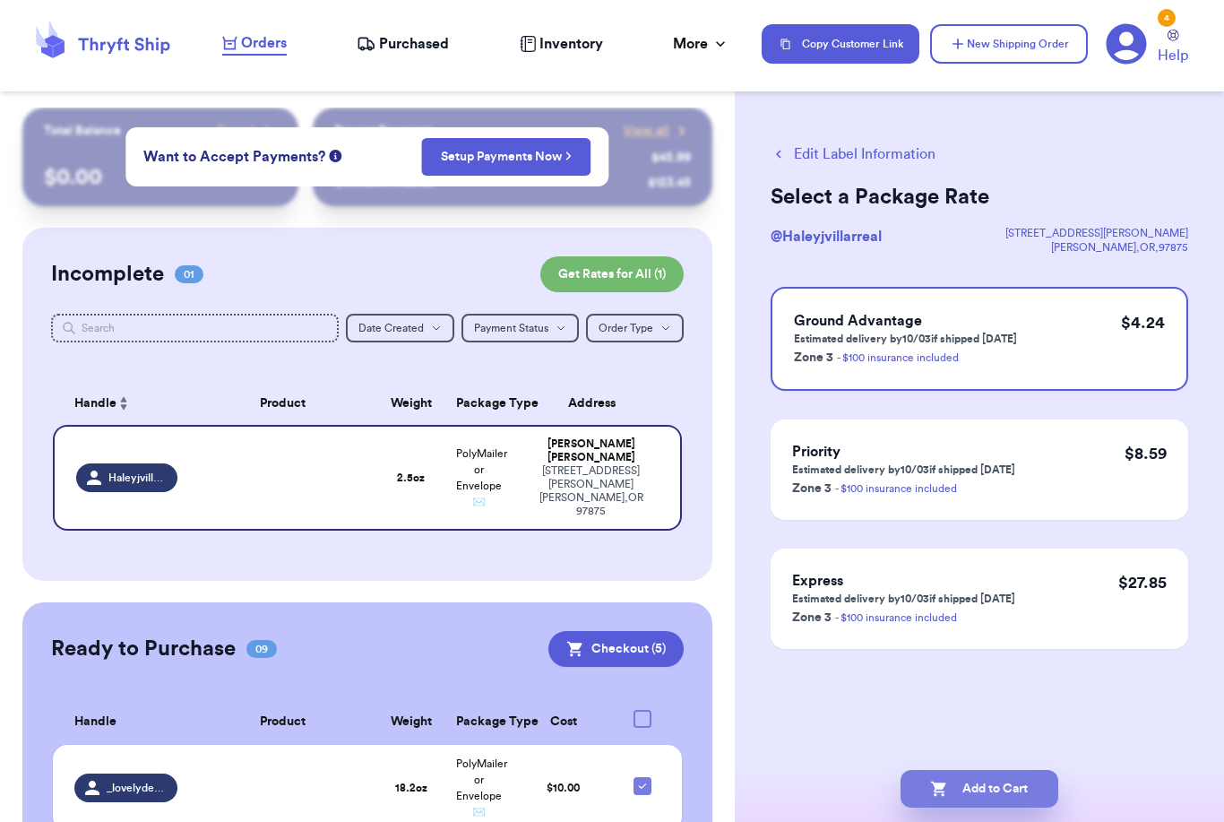
click at [963, 772] on button "Add to Cart" at bounding box center [980, 789] width 158 height 38
